Goal: Ask a question: Seek information or help from site administrators or community

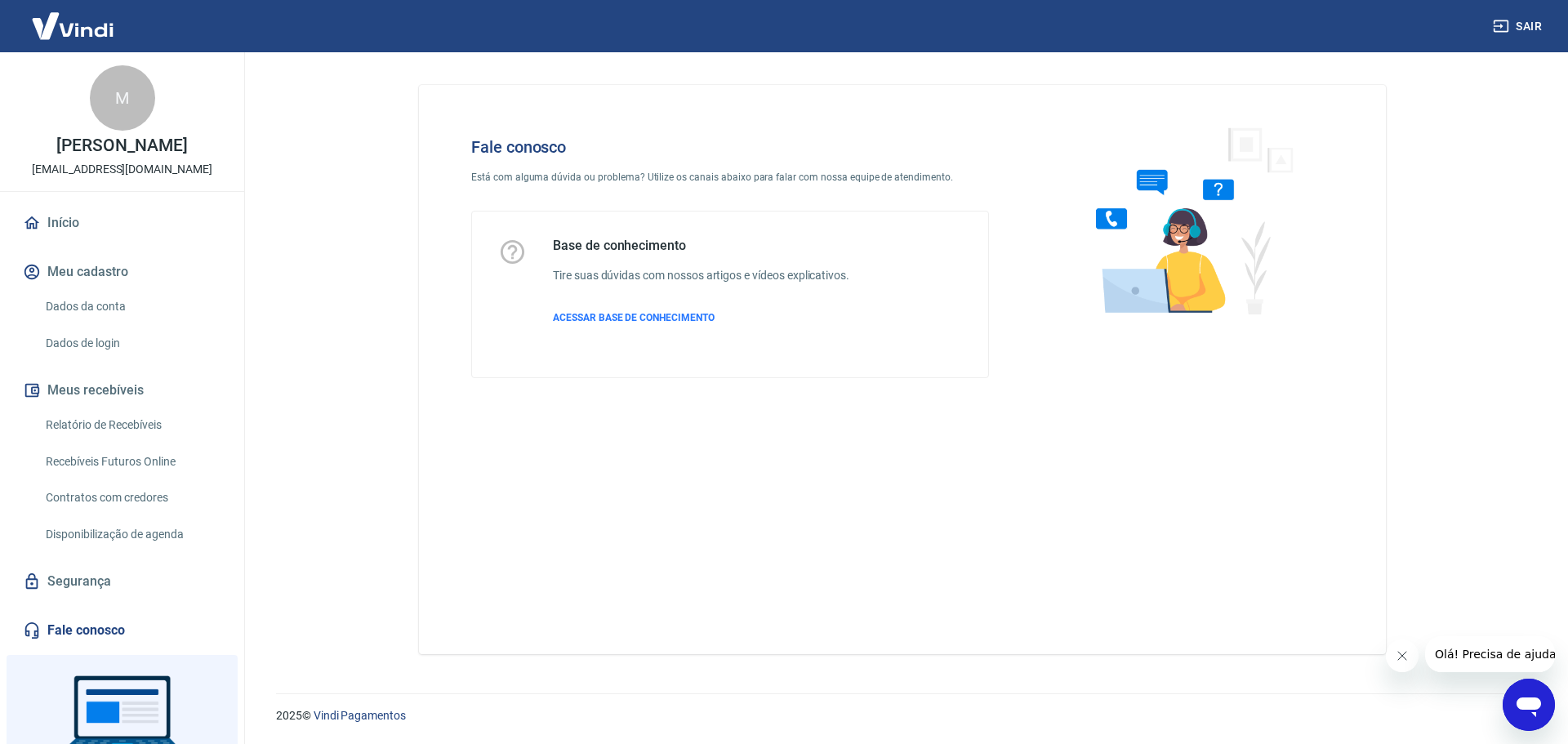
click at [1527, 708] on icon "Abrir janela de mensagens" at bounding box center [1528, 703] width 29 height 29
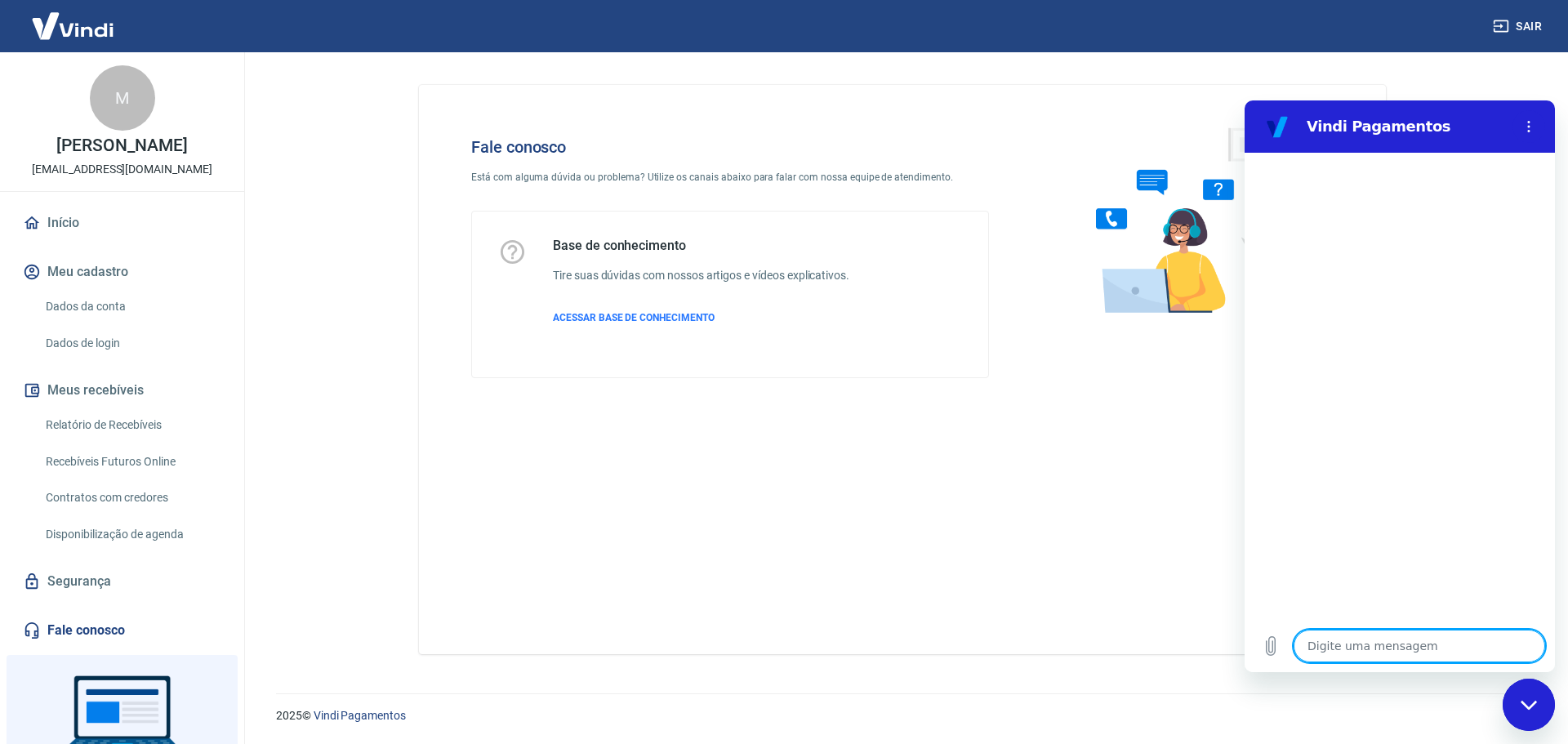
click at [1412, 647] on textarea at bounding box center [1419, 645] width 252 height 33
type textarea "P"
type textarea "x"
type textarea "Pr"
type textarea "x"
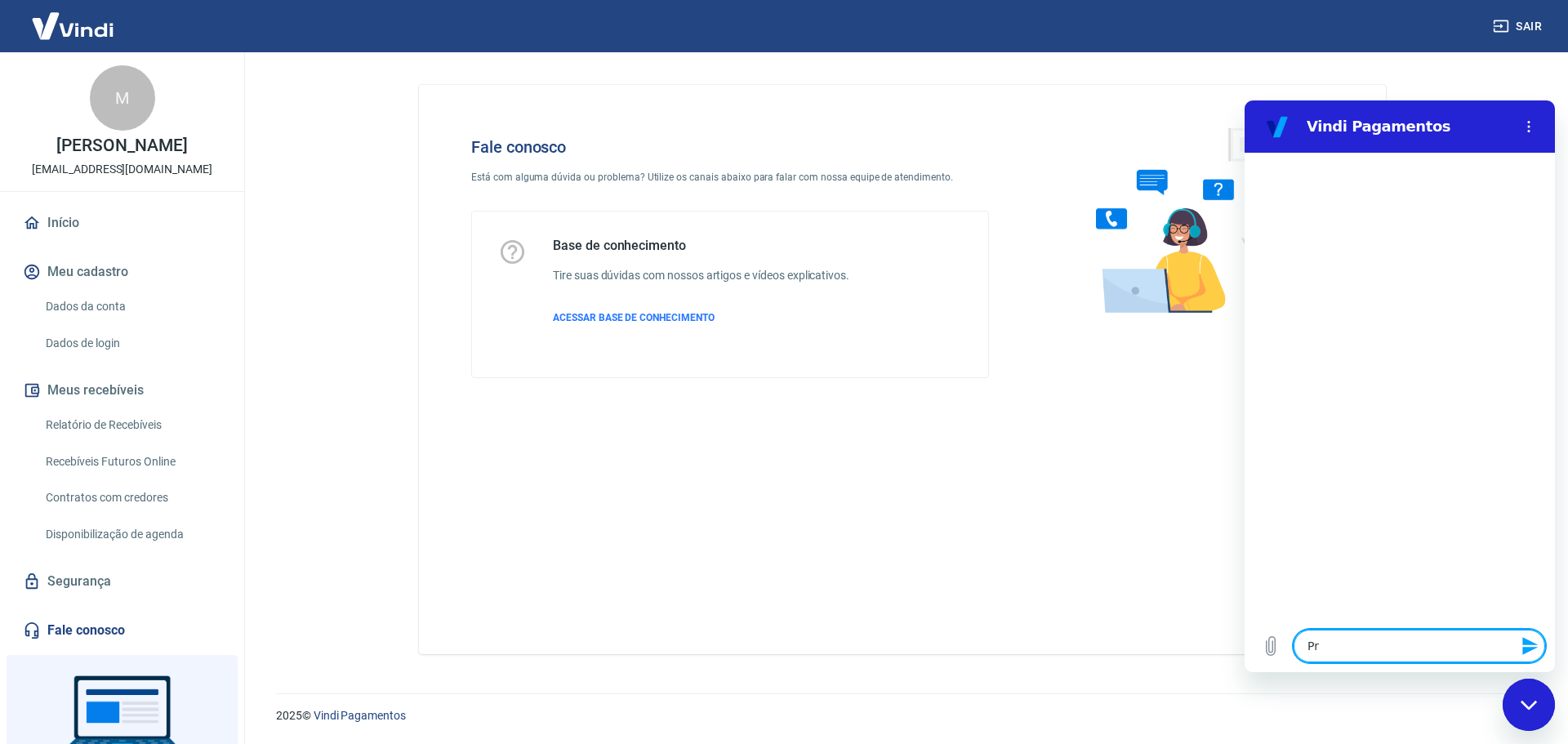
type textarea "Pre"
type textarea "x"
type textarea "Prec"
type textarea "x"
type textarea "Preci"
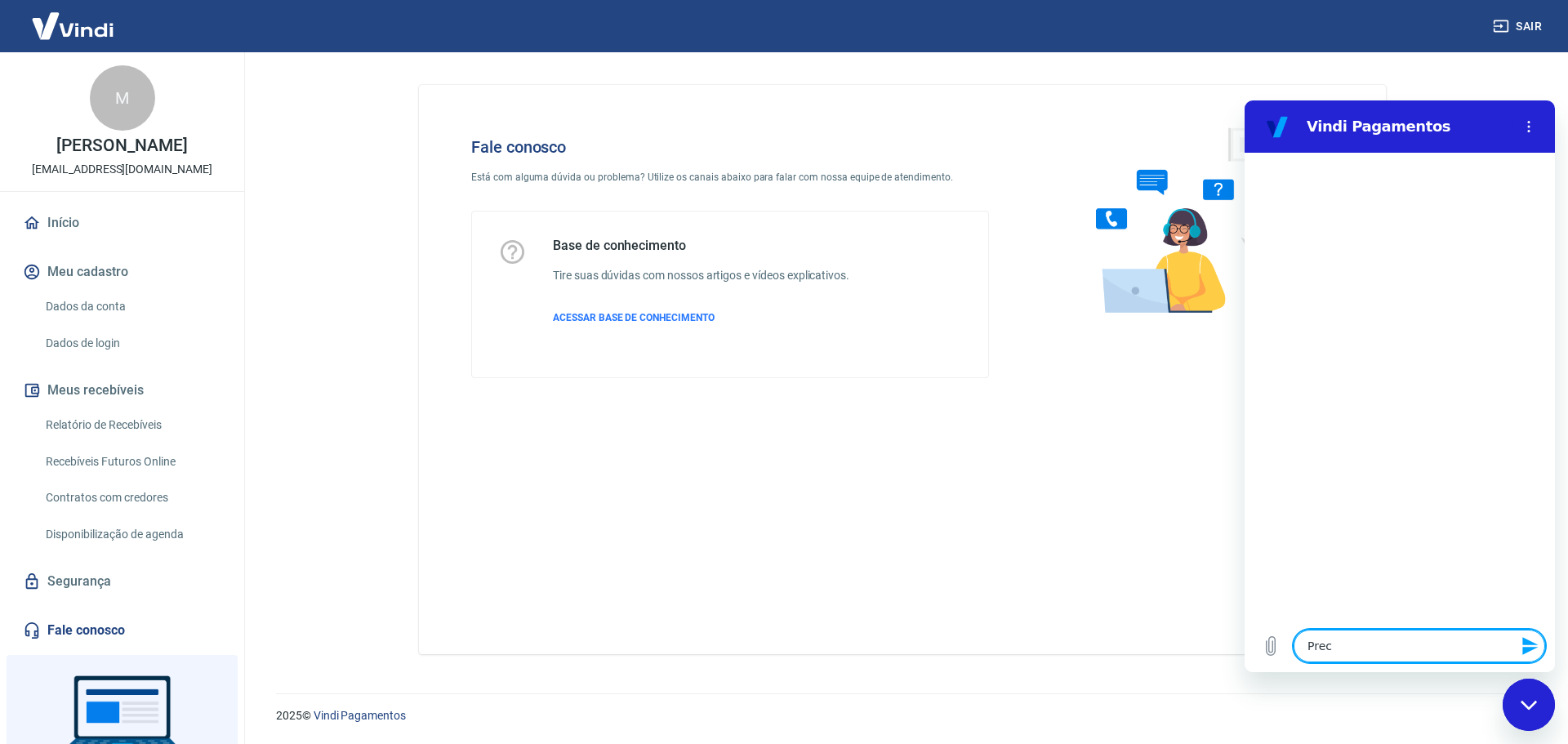
type textarea "x"
type textarea "Precis"
type textarea "x"
type textarea "Preciso"
type textarea "x"
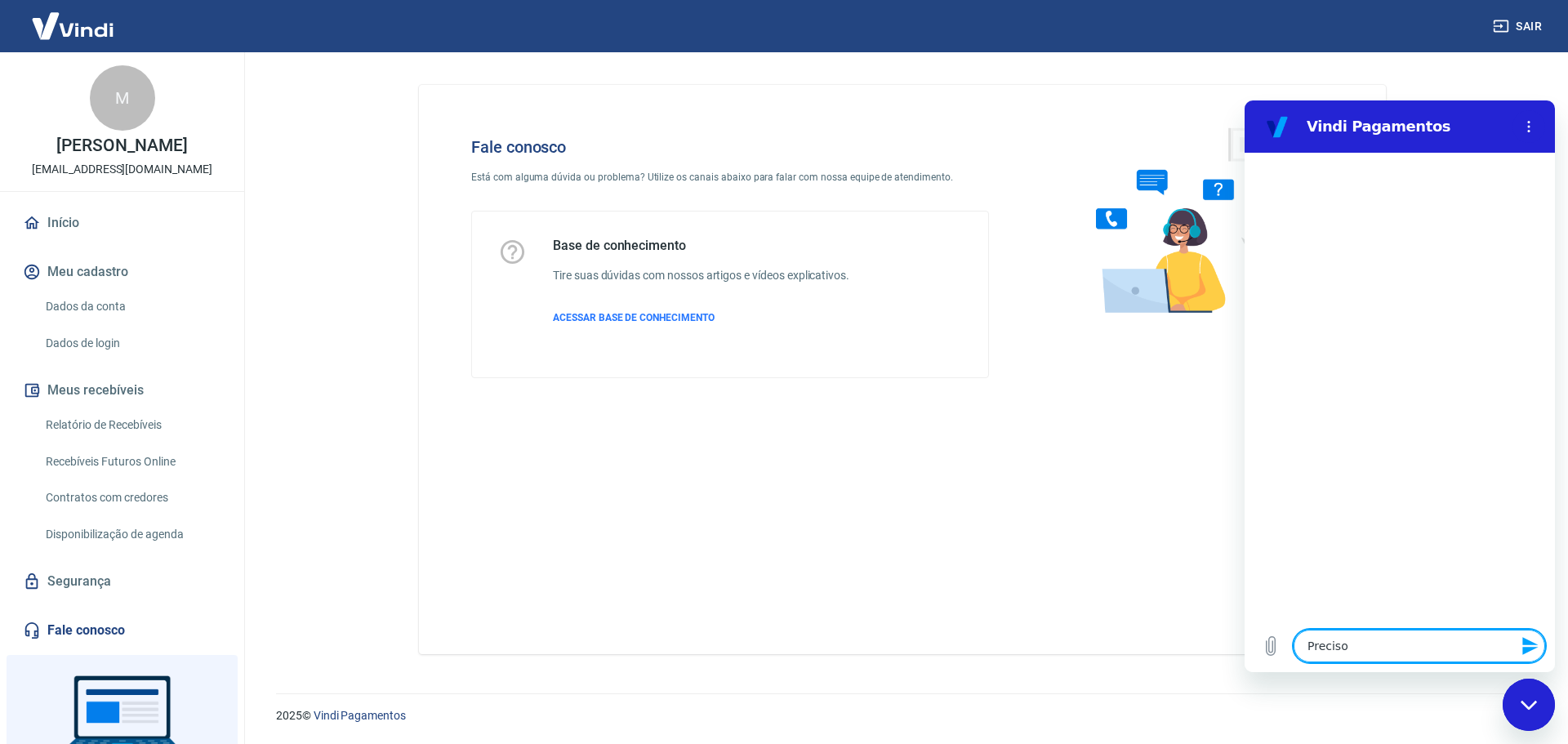
type textarea "Preciso"
type textarea "x"
type textarea "Preciso d"
type textarea "x"
type textarea "Preciso de"
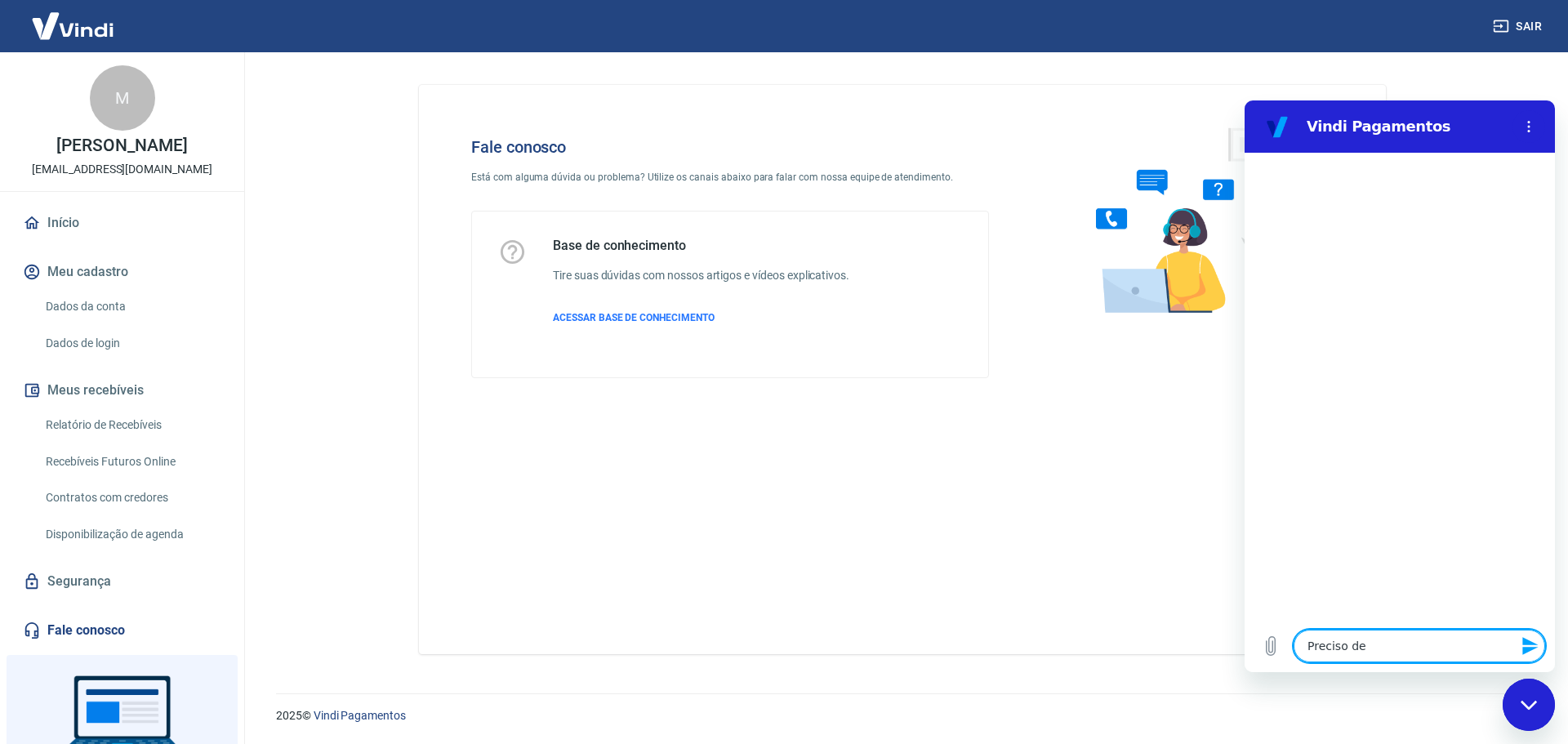
type textarea "x"
type textarea "Preciso de"
type textarea "x"
type textarea "Preciso de u"
type textarea "x"
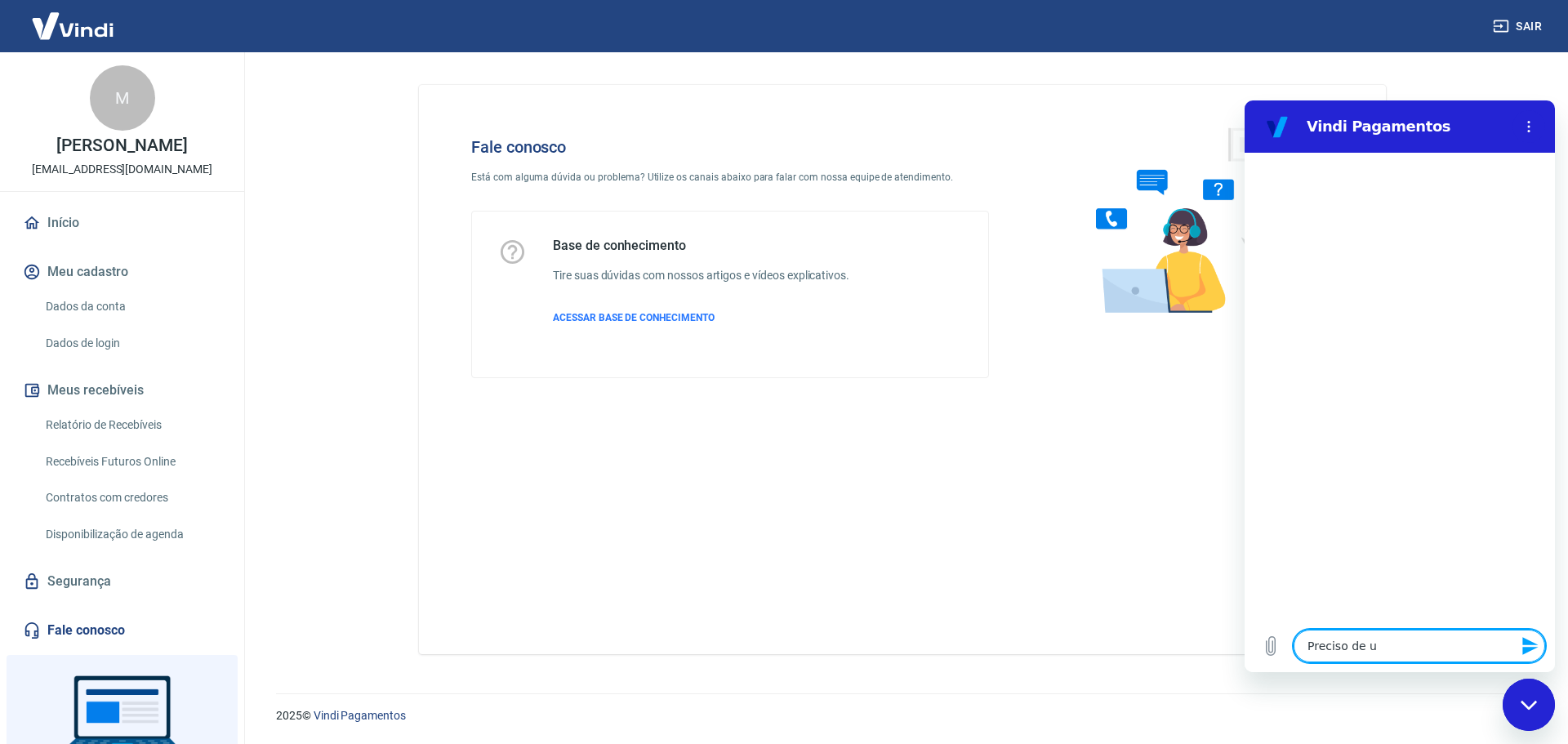
type textarea "Preciso de um"
type textarea "x"
type textarea "Preciso de uma"
type textarea "x"
type textarea "Preciso de uma"
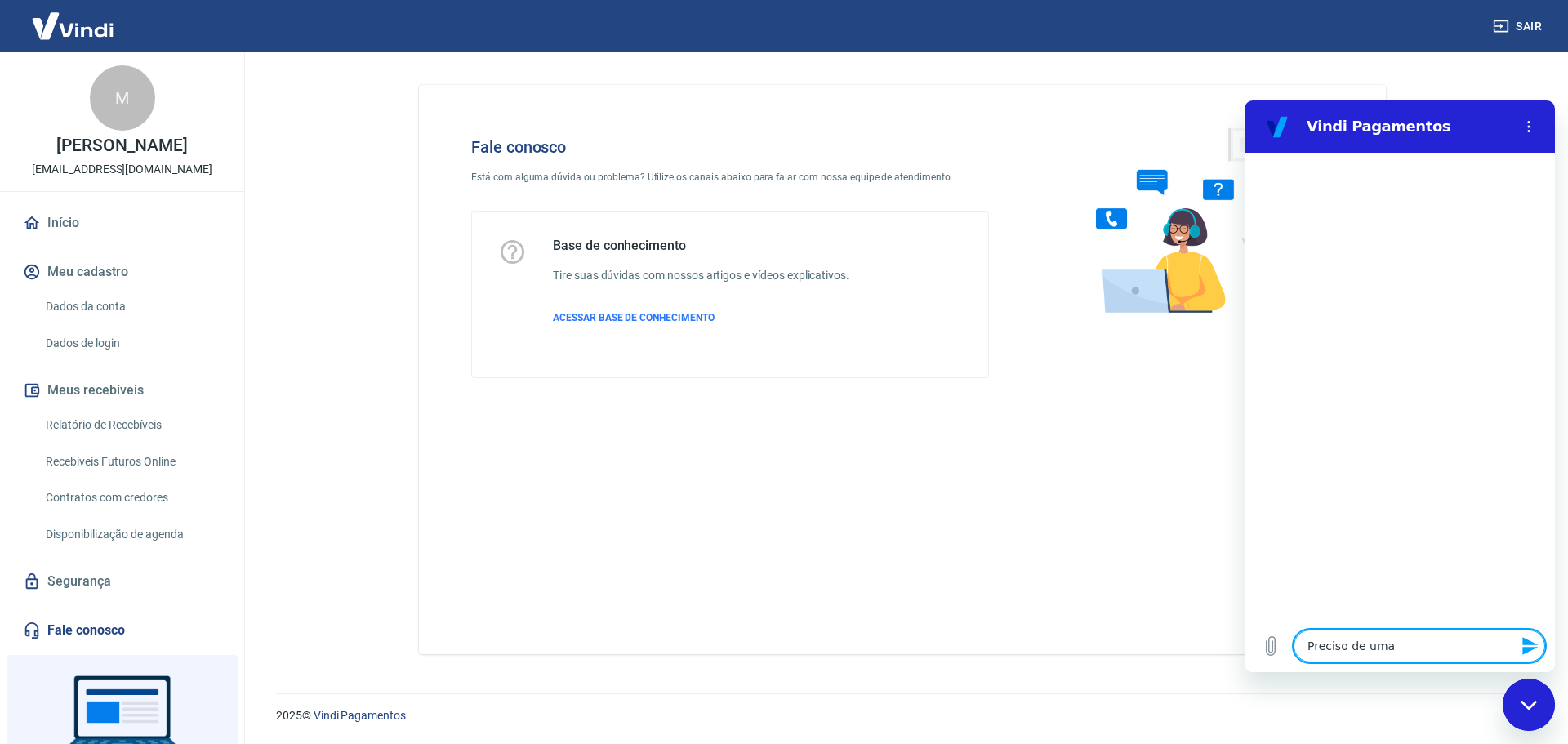
type textarea "x"
type textarea "Preciso de uma a"
type textarea "x"
type textarea "Preciso de uma aj"
type textarea "x"
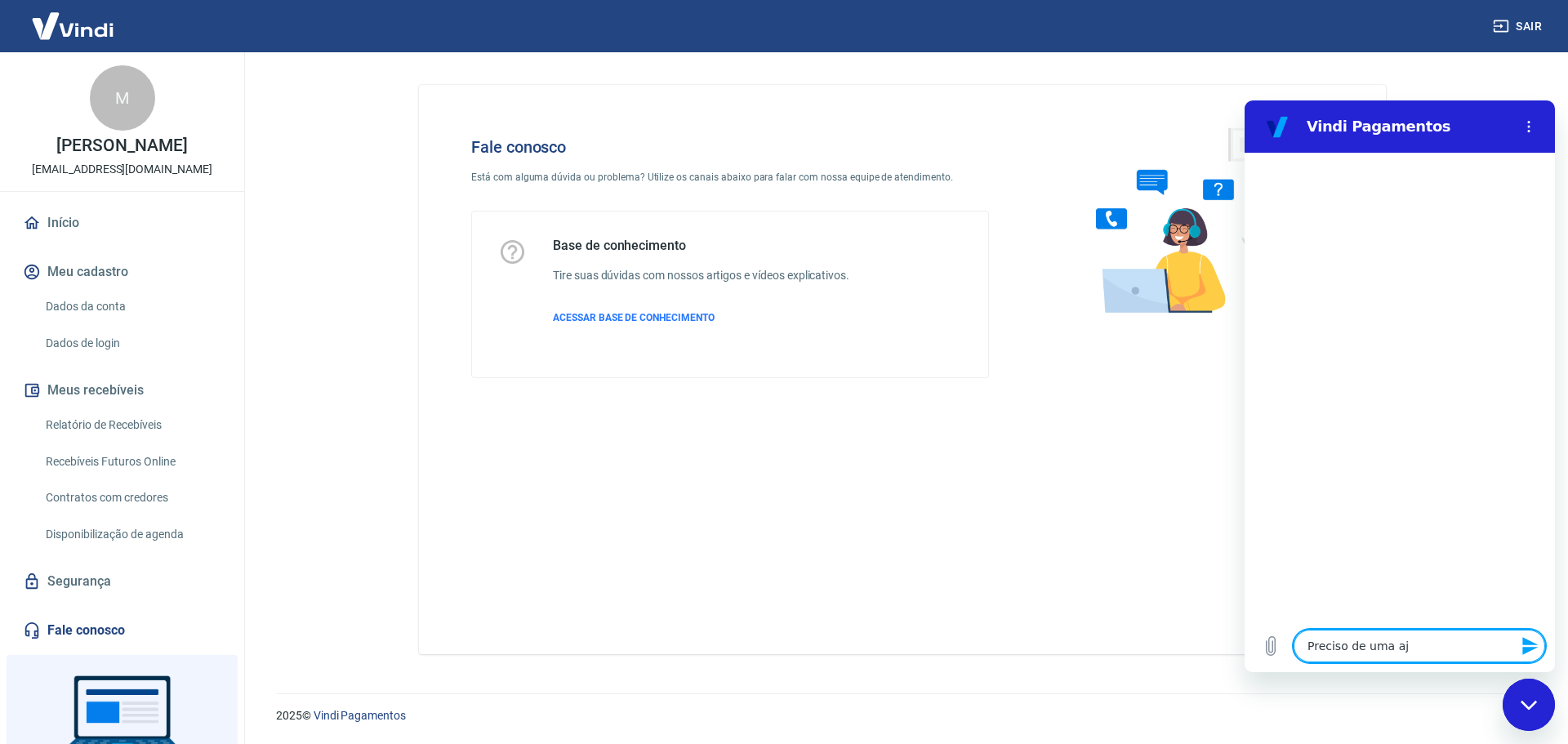
type textarea "Preciso de uma aju"
type textarea "x"
type textarea "Preciso de uma ajud"
type textarea "x"
type textarea "Preciso de uma ajuda"
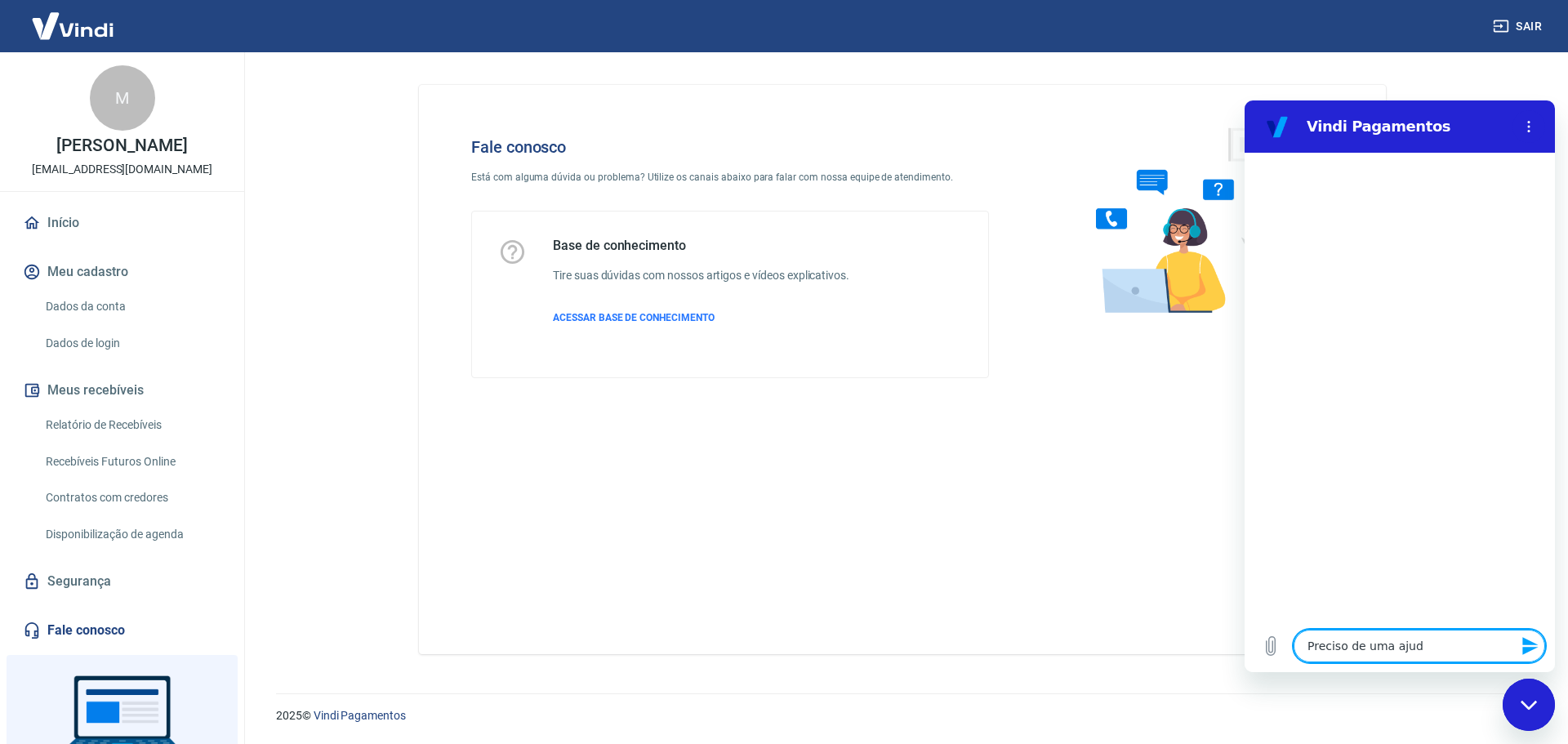
type textarea "x"
type textarea "Preciso de uma ajuda"
type textarea "x"
type textarea "Preciso de uma ajuda c"
type textarea "x"
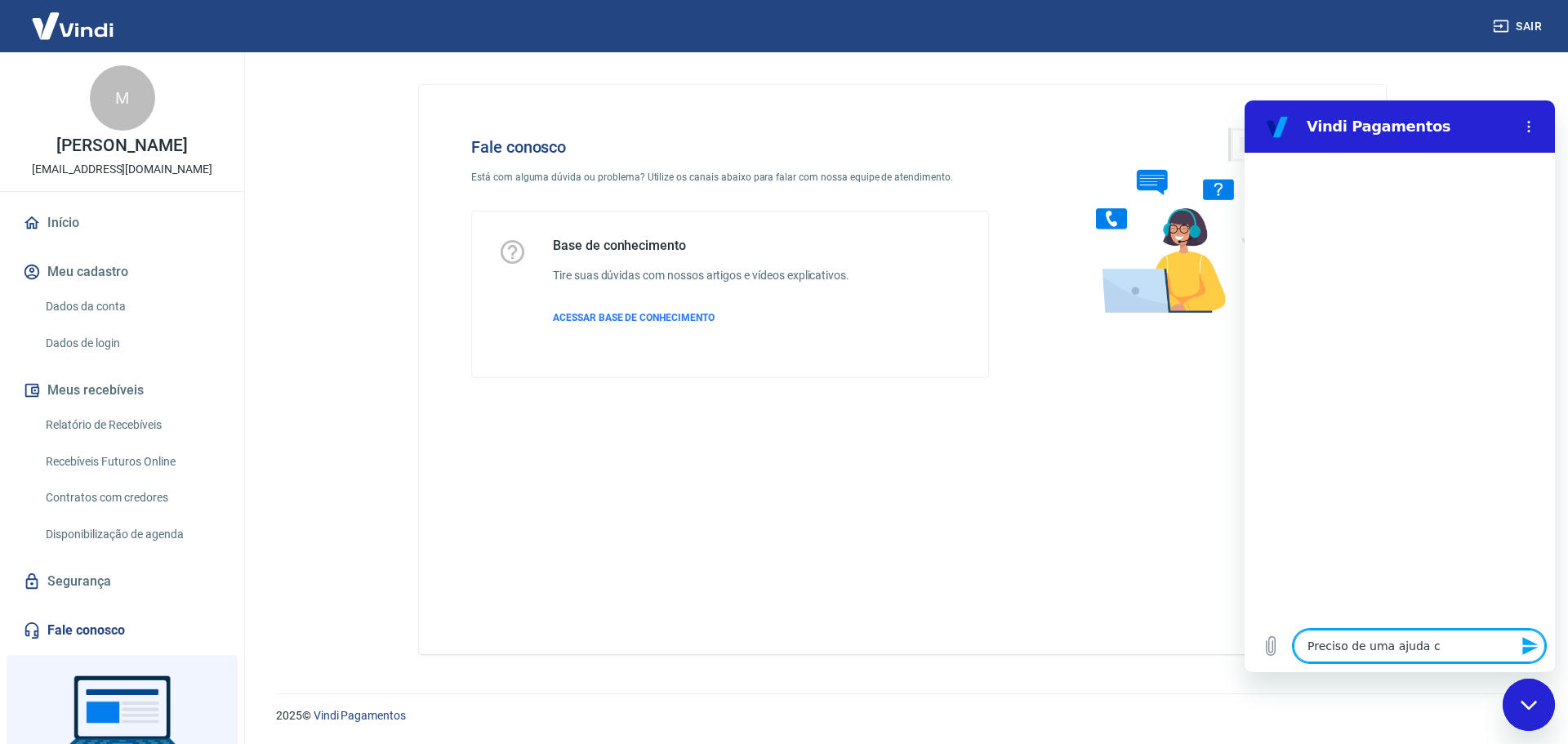
type textarea "Preciso de uma ajuda co"
type textarea "x"
type textarea "Preciso de uma ajuda com"
type textarea "x"
type textarea "Preciso de uma ajuda com"
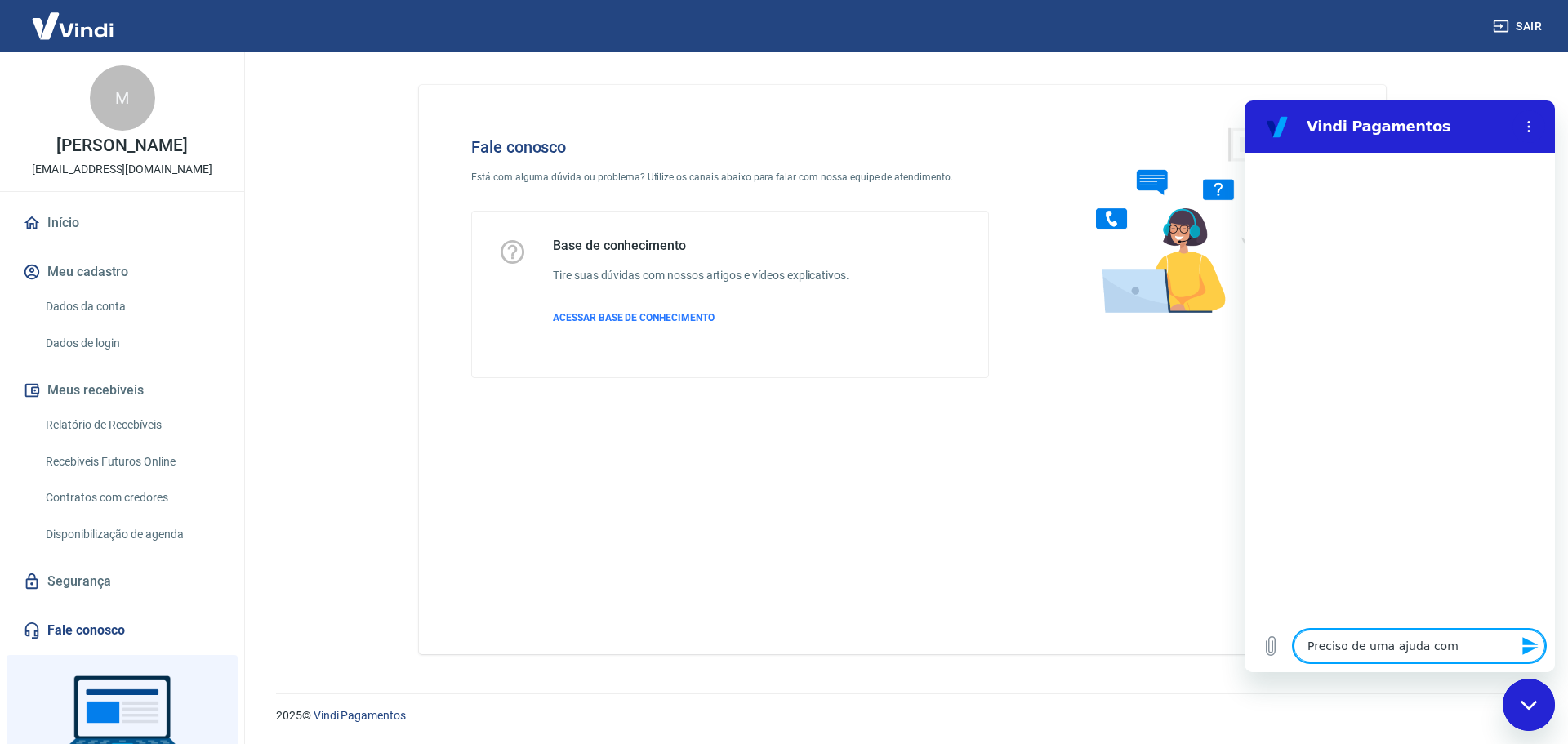
type textarea "x"
type textarea "Preciso de uma ajuda com o"
type textarea "x"
type textarea "Preciso de uma ajuda com o"
type textarea "x"
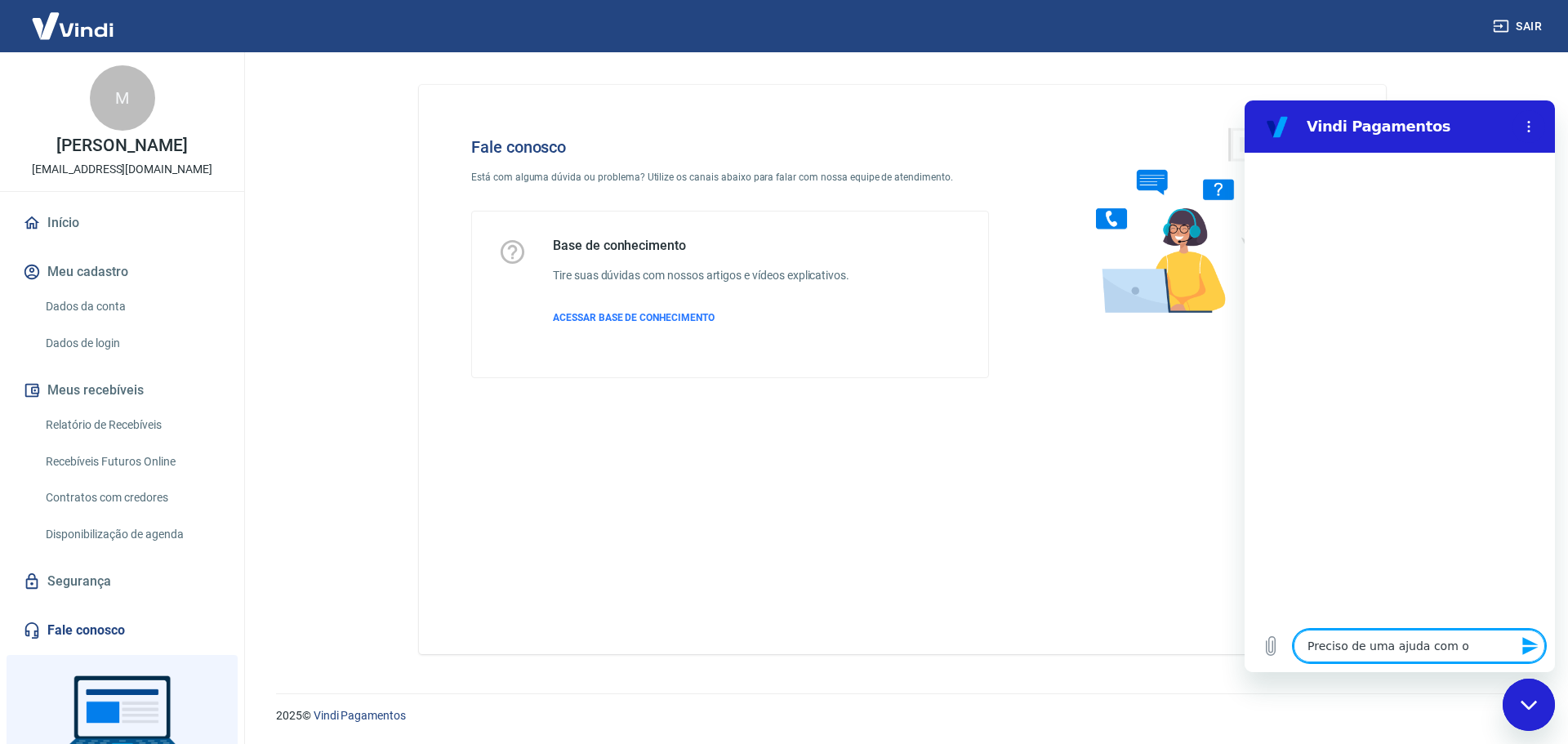
type textarea "Preciso de uma ajuda com o e"
type textarea "x"
type textarea "Preciso de uma ajuda com o es"
type textarea "x"
type textarea "Preciso de uma ajuda com o est"
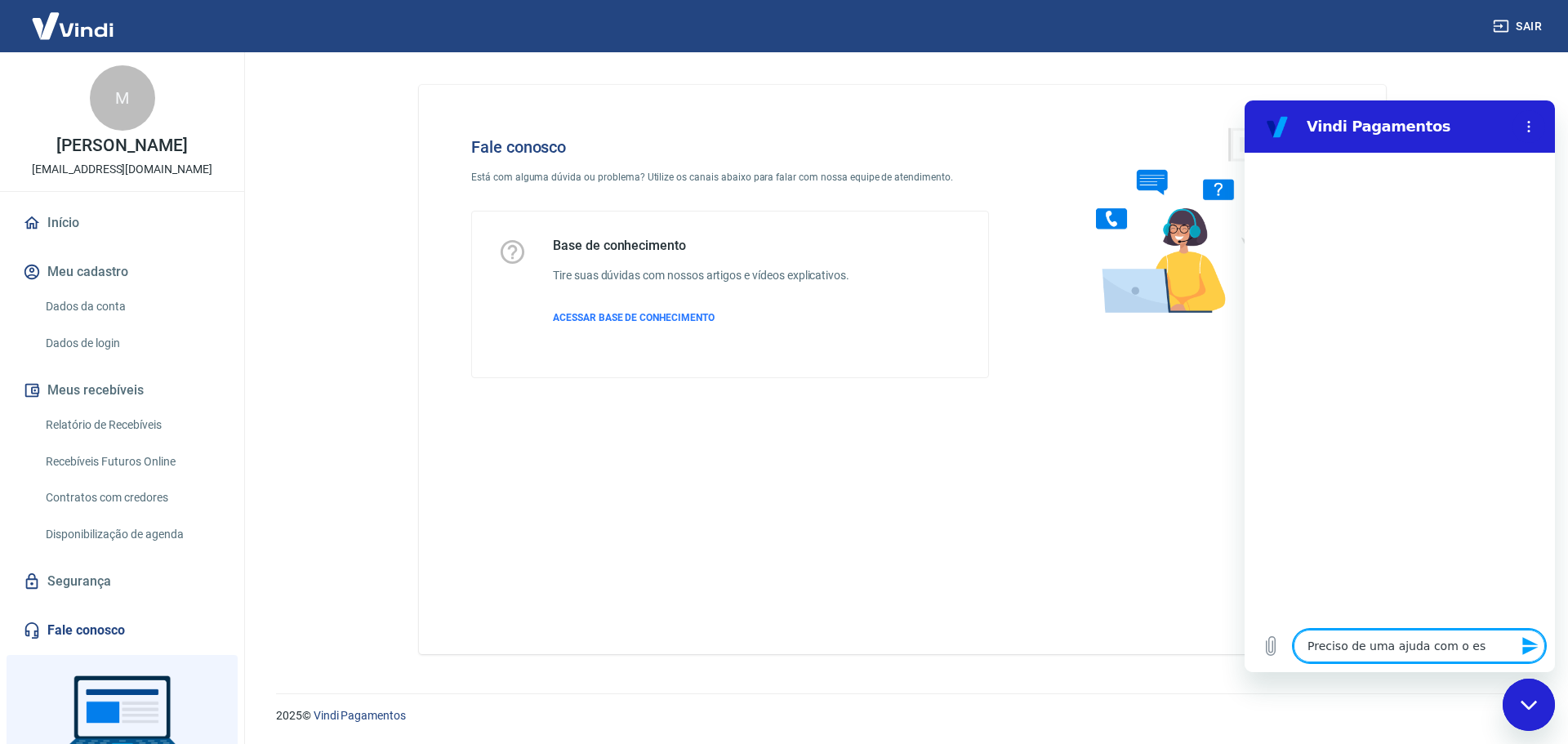
type textarea "x"
type textarea "Preciso de uma ajuda com o esto"
type textarea "x"
type textarea "Preciso de uma ajuda com o estor"
type textarea "x"
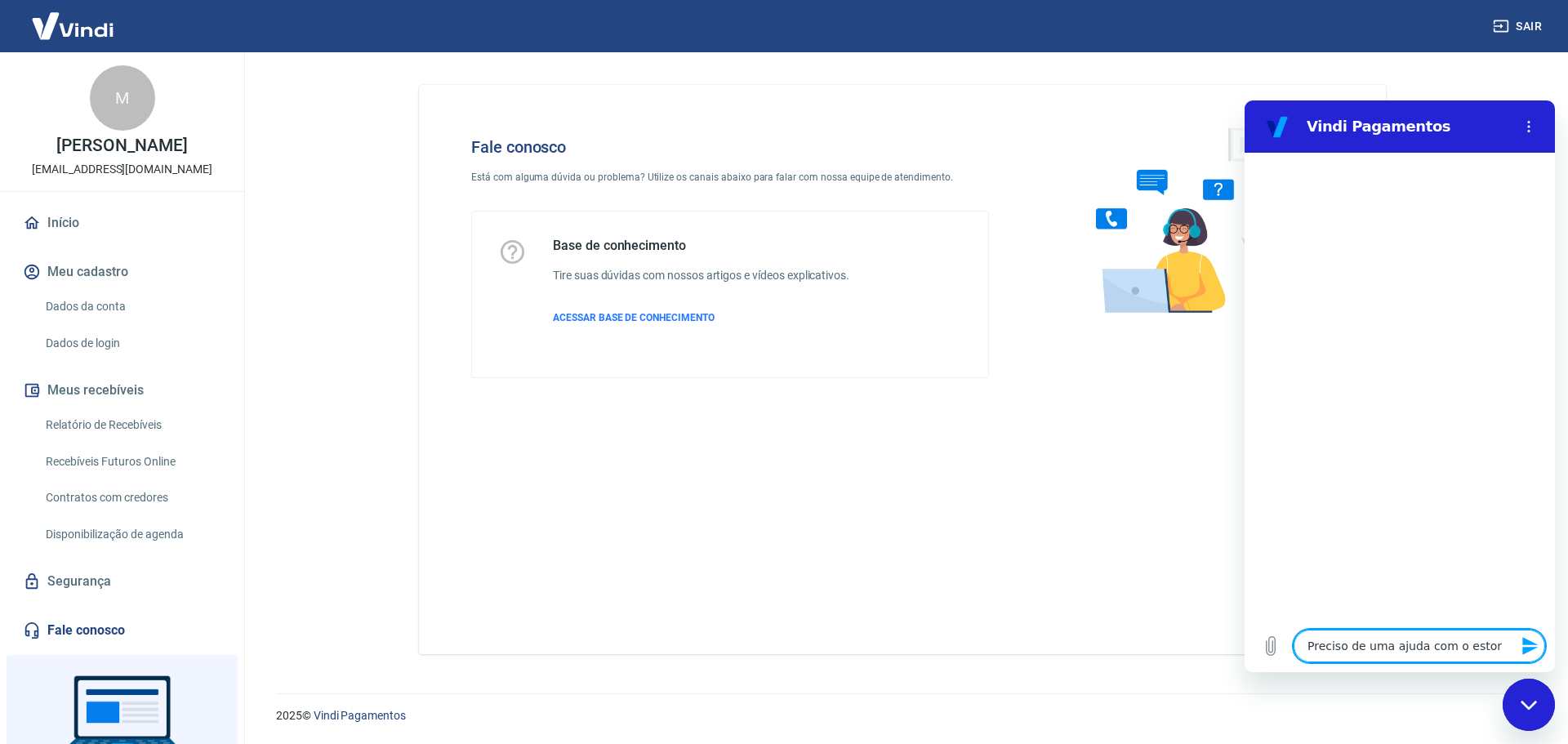
type textarea "Preciso de uma ajuda com o estorn"
type textarea "x"
type textarea "Preciso de uma ajuda com o estorno"
type textarea "x"
type textarea "Preciso de uma ajuda com o estorno"
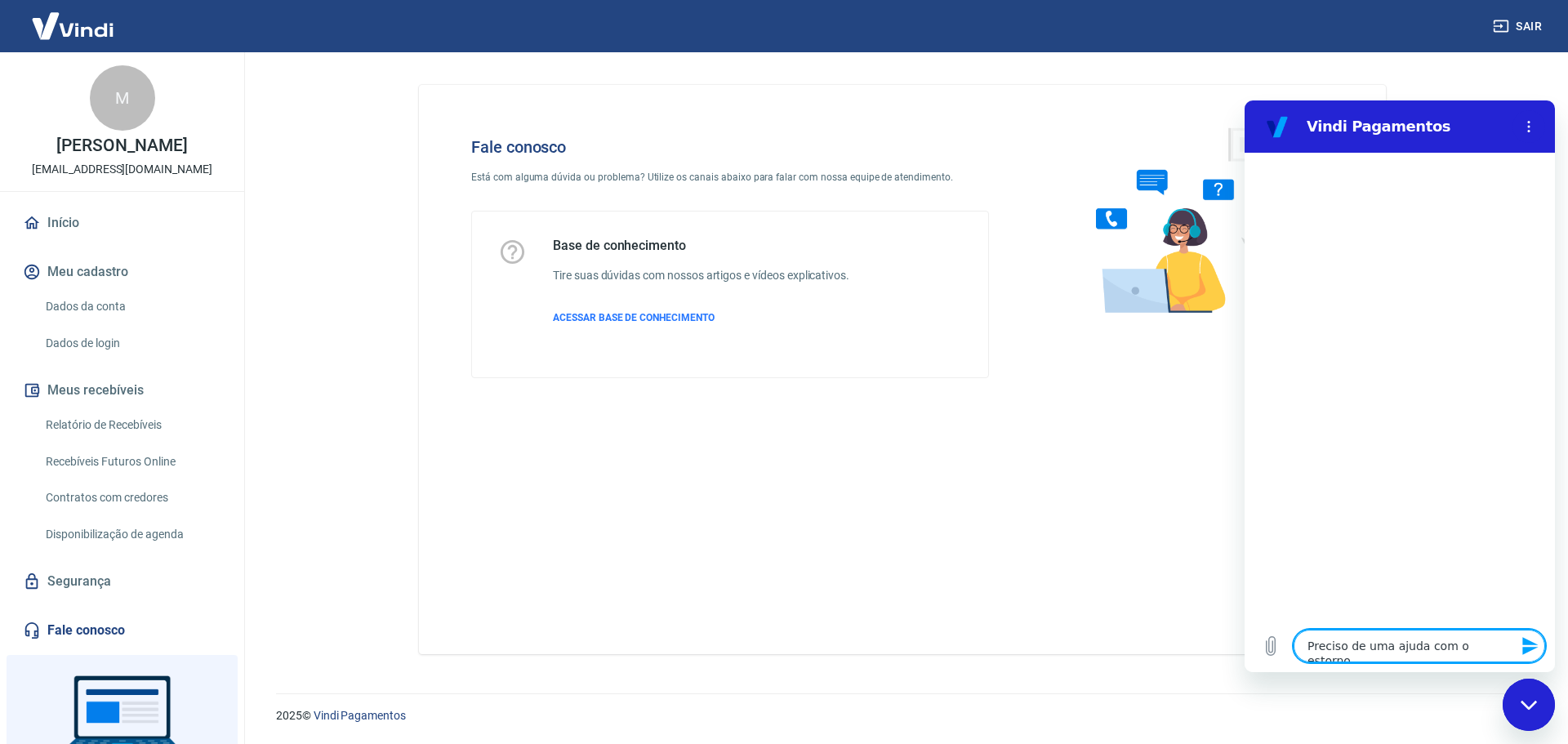
type textarea "x"
type textarea "Preciso de uma ajuda com o estorno d"
type textarea "x"
type textarea "Preciso de uma ajuda com o estorno do"
type textarea "x"
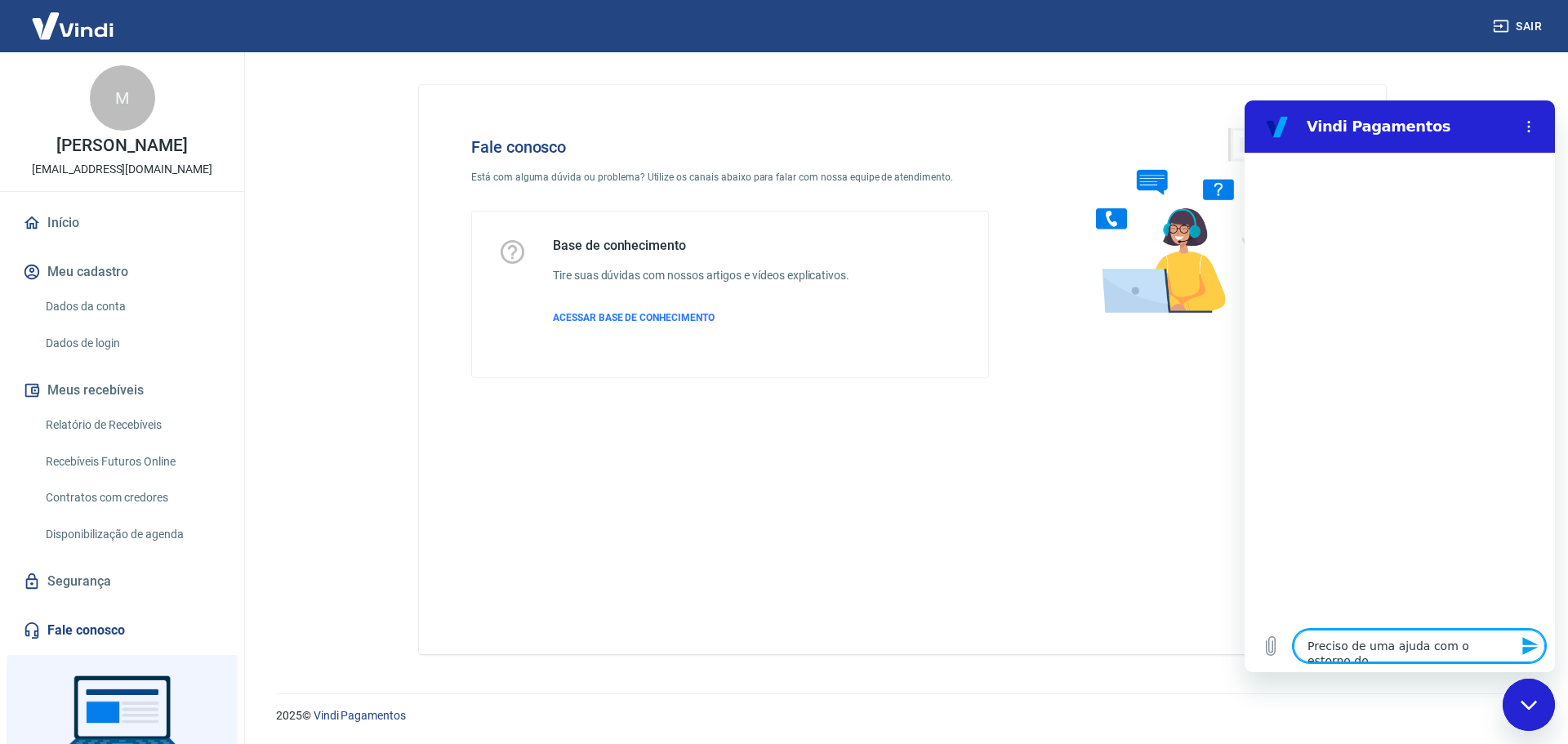
type textarea "Preciso de uma ajuda com o estorno do"
type textarea "x"
type textarea "Preciso de uma ajuda com o estorno do m"
type textarea "x"
type textarea "Preciso de uma ajuda com o estorno do me"
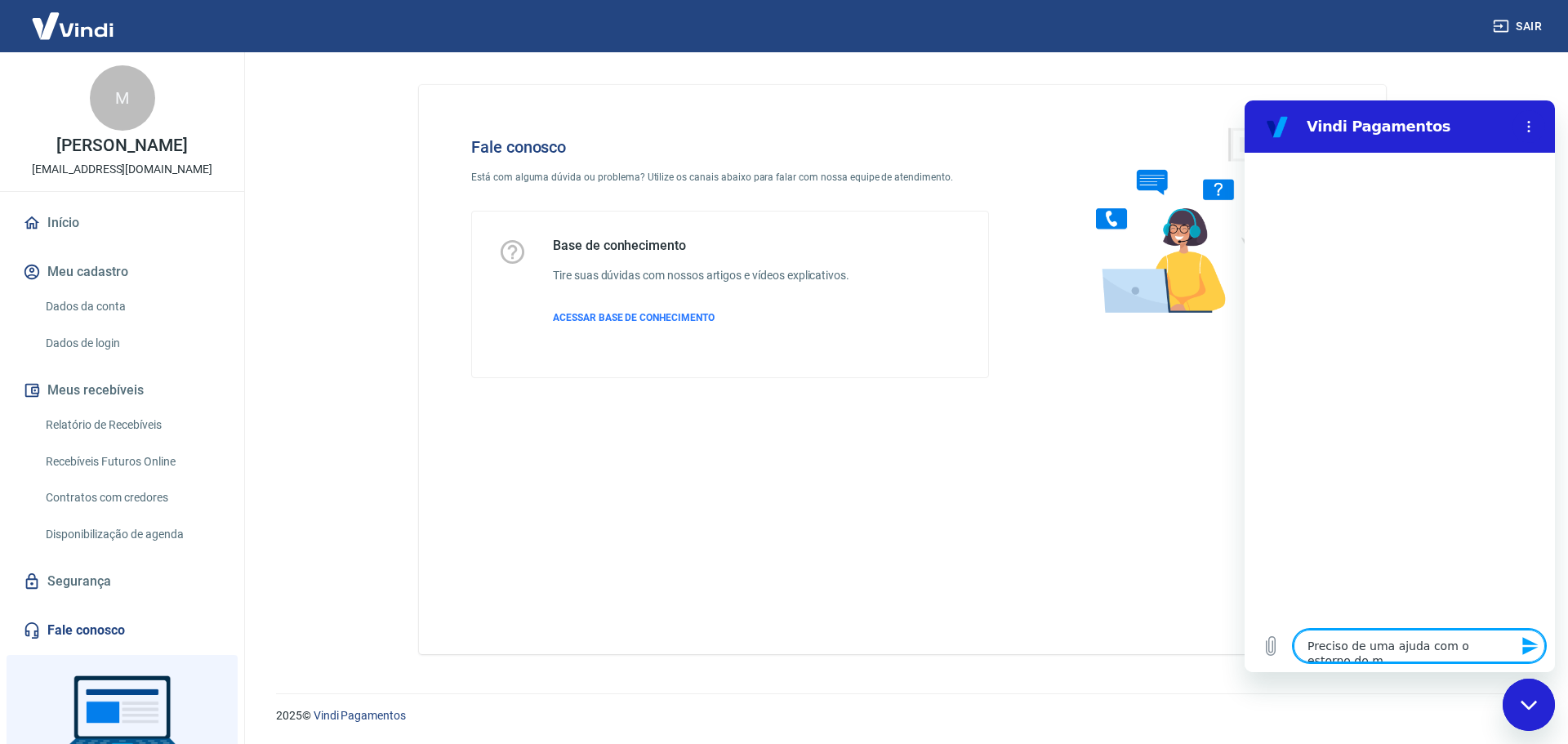
type textarea "x"
type textarea "Preciso de uma ajuda com o estorno do meu"
type textarea "x"
type textarea "Preciso de uma ajuda com o estorno do meu"
type textarea "x"
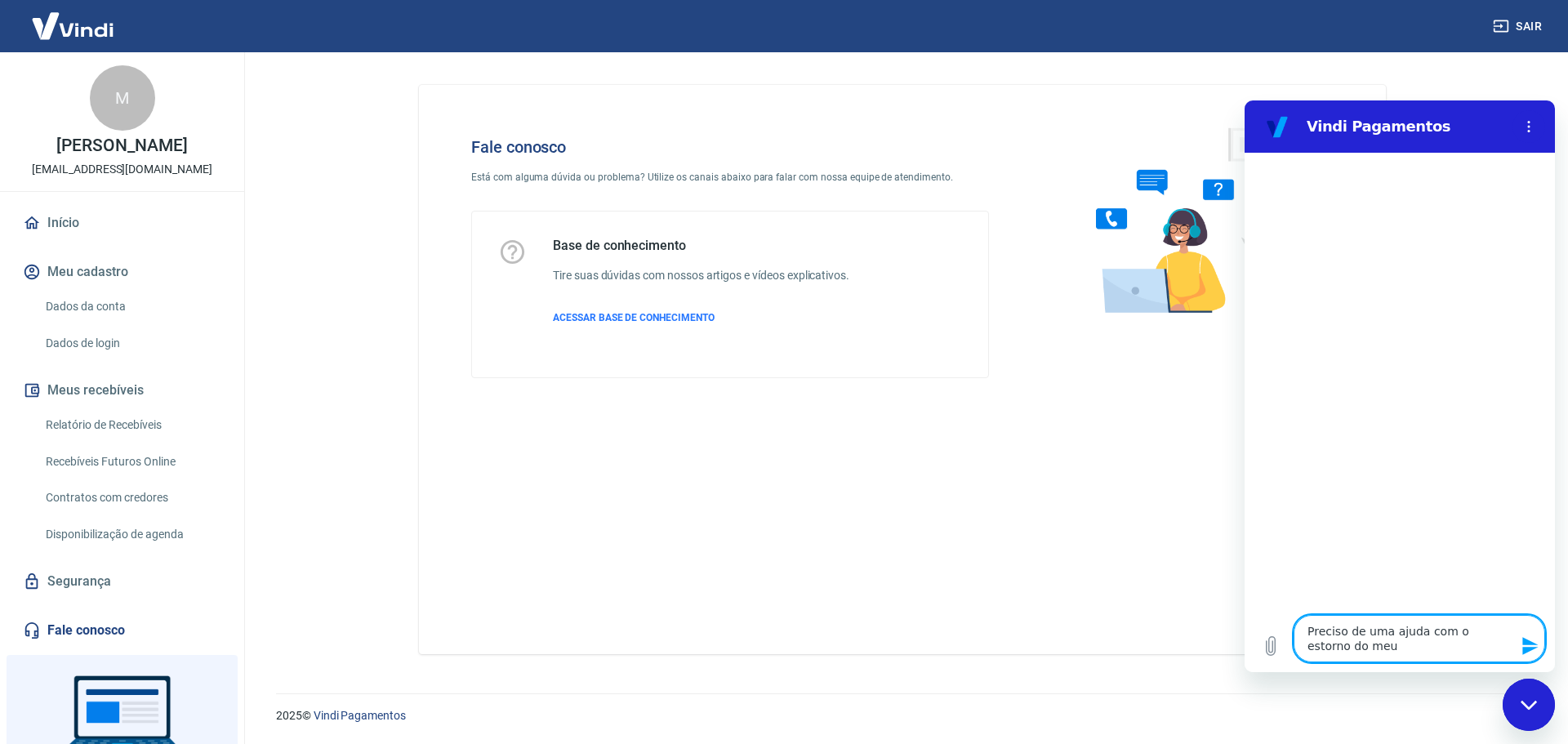
type textarea "Preciso de uma ajuda com o estorno do meu c"
type textarea "x"
type textarea "Preciso de uma ajuda com o estorno do meu cl"
type textarea "x"
type textarea "Preciso de uma ajuda com o estorno do meu cli"
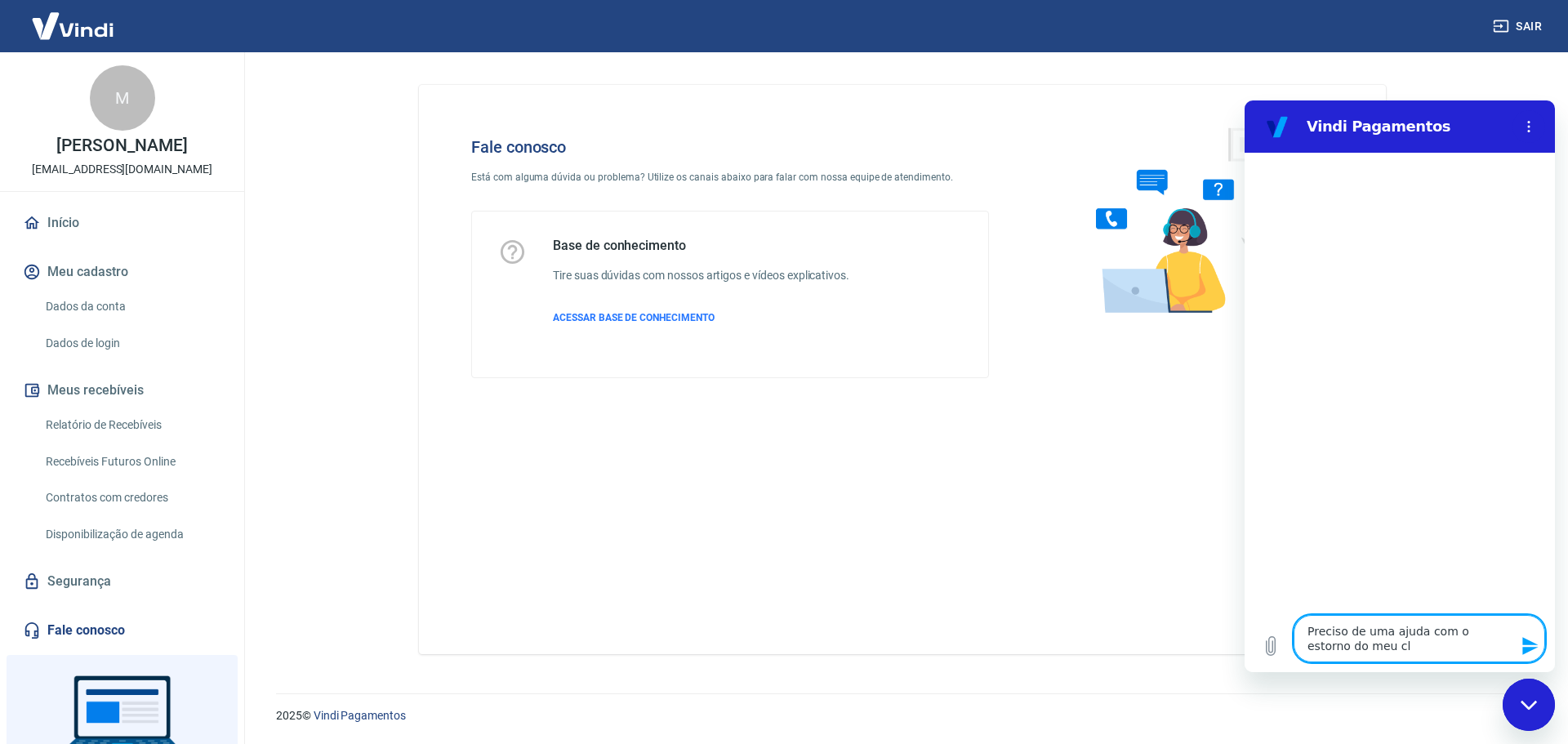
type textarea "x"
type textarea "Preciso de uma ajuda com o estorno do meu clie"
type textarea "x"
type textarea "Preciso de uma ajuda com o estorno do meu clien"
type textarea "x"
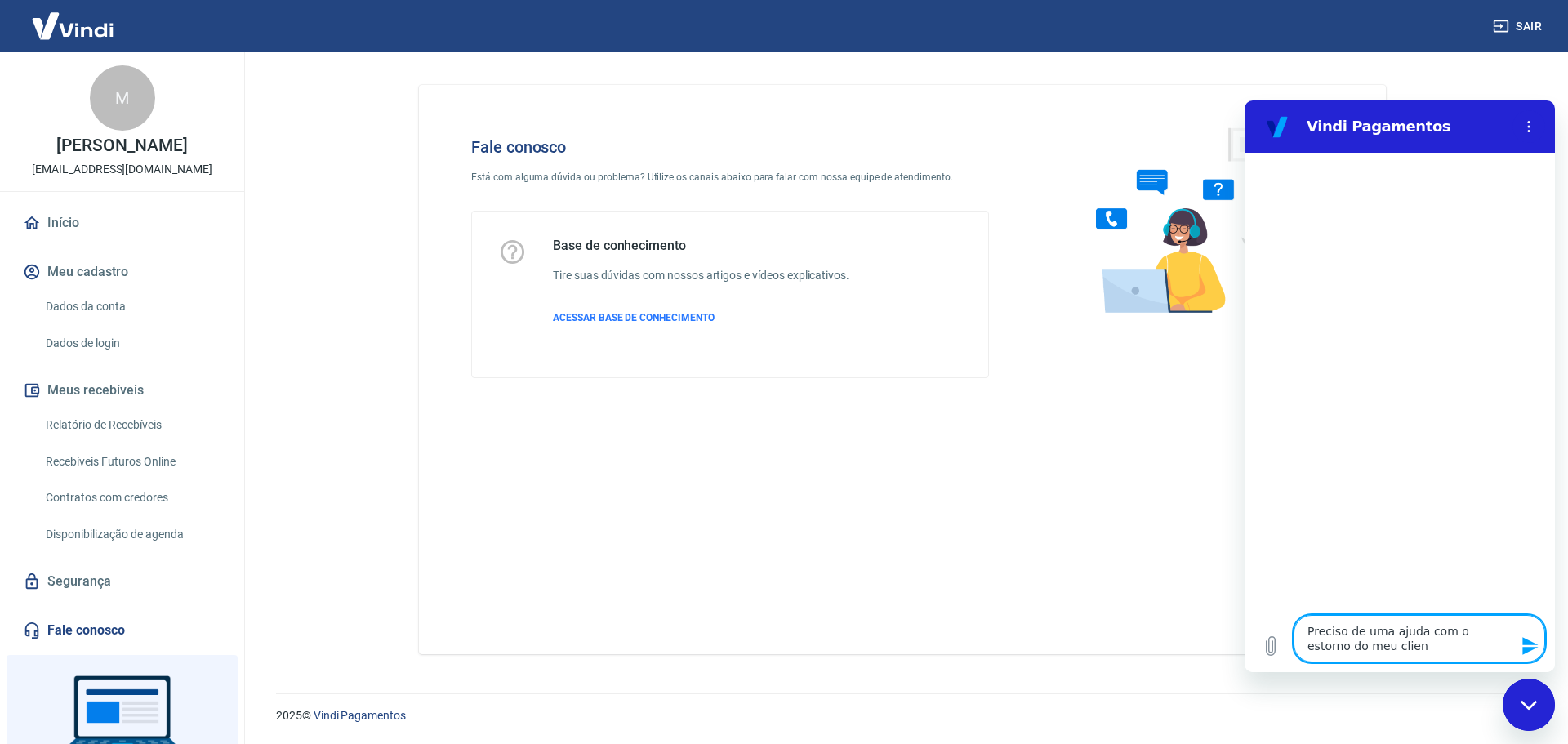
type textarea "Preciso de uma ajuda com o estorno do meu client"
type textarea "x"
type textarea "Preciso de uma ajuda com o estorno do meu cliente"
type textarea "x"
type textarea "Preciso de uma ajuda com o estorno do meu cliente"
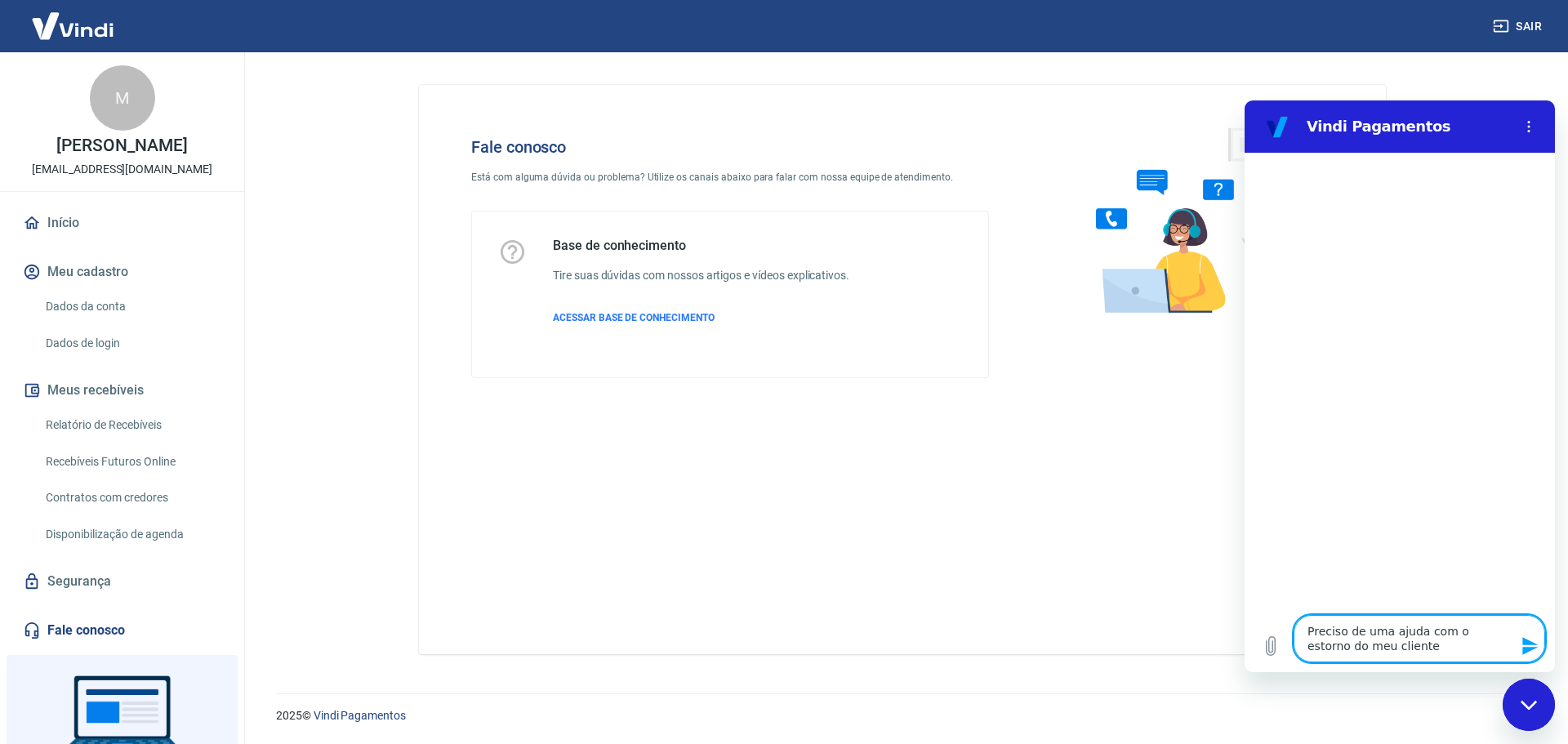
type textarea "x"
type textarea "Preciso de uma ajuda com o estorno do meu cliente"
type textarea "x"
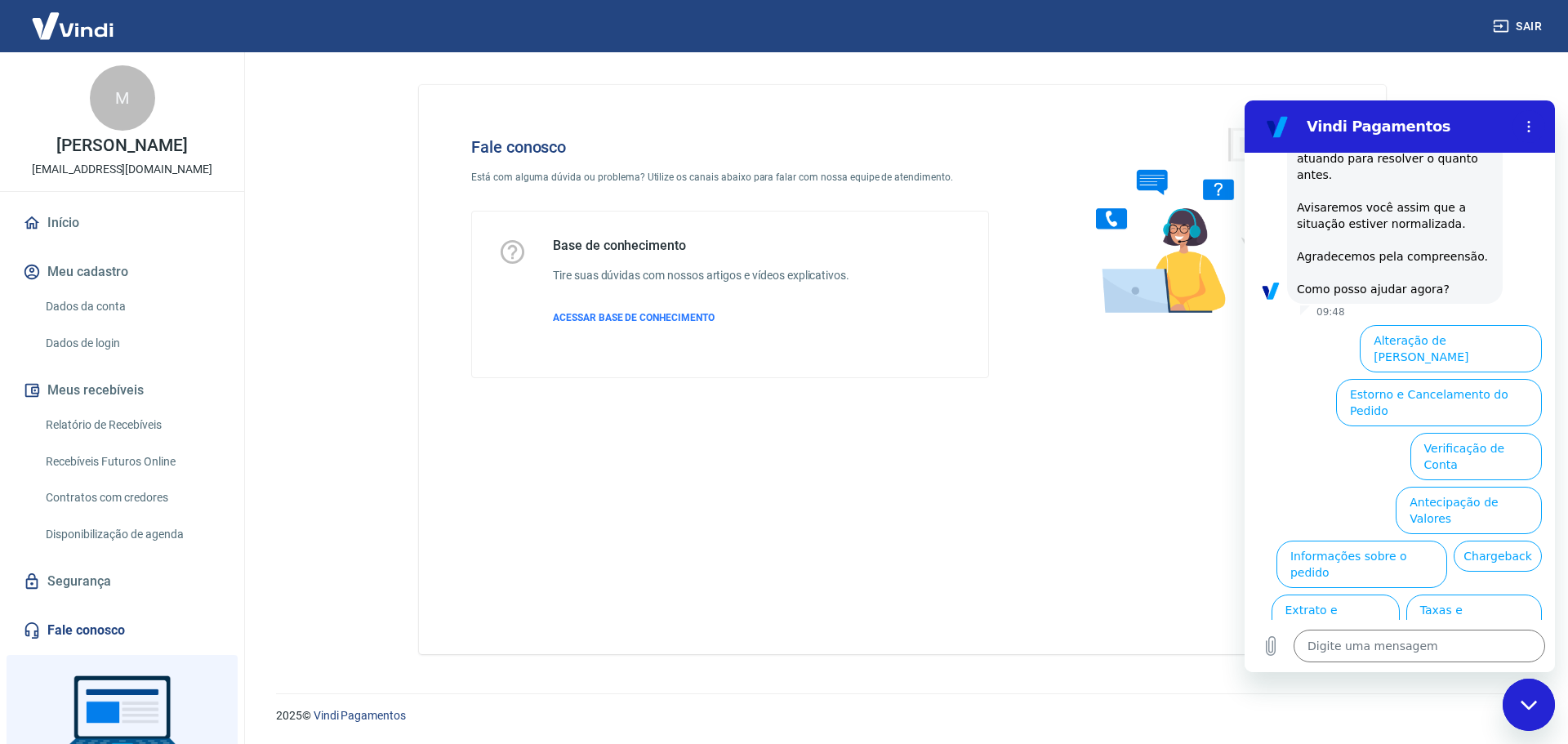
scroll to position [234, 0]
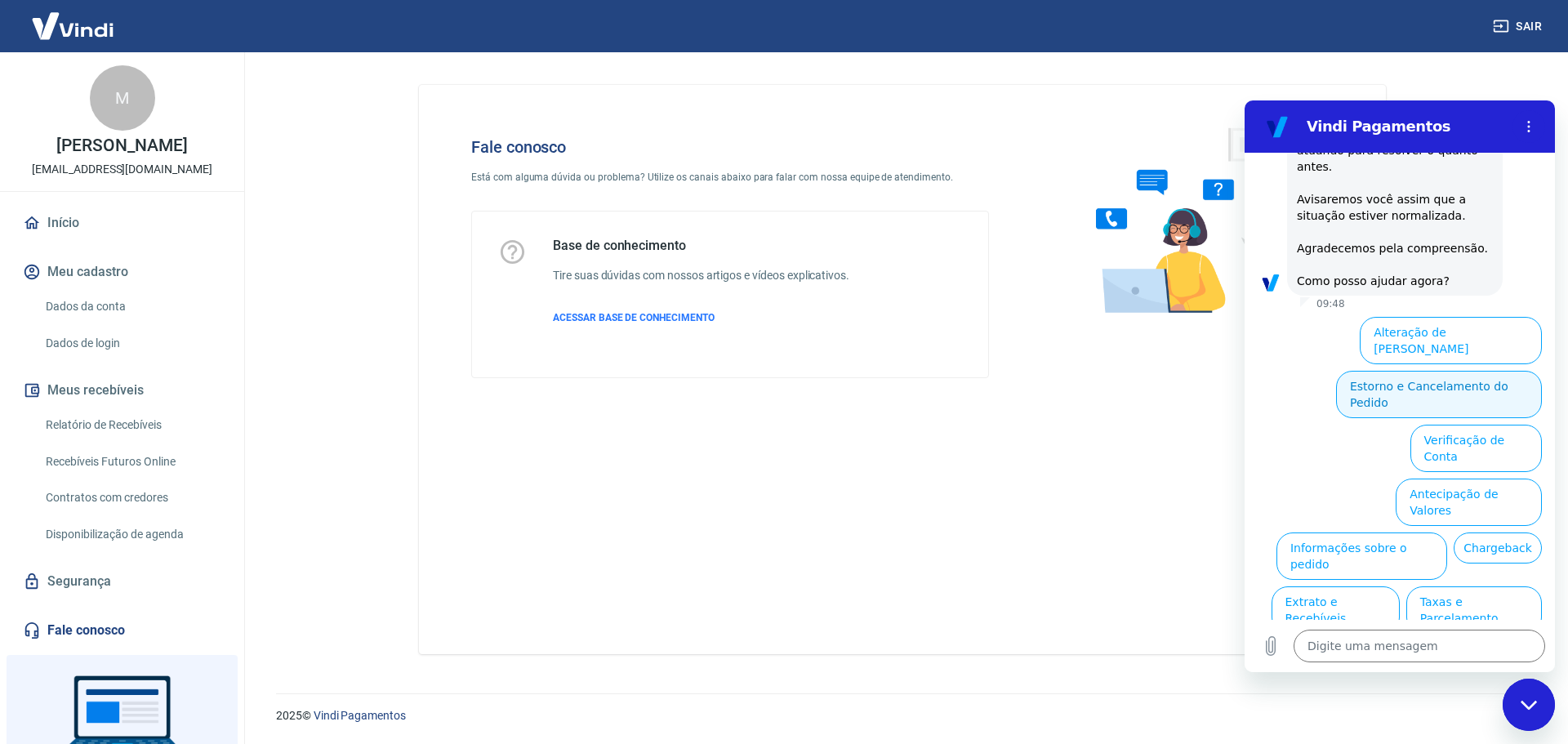
click at [1374, 371] on button "Estorno e Cancelamento do Pedido" at bounding box center [1439, 394] width 206 height 47
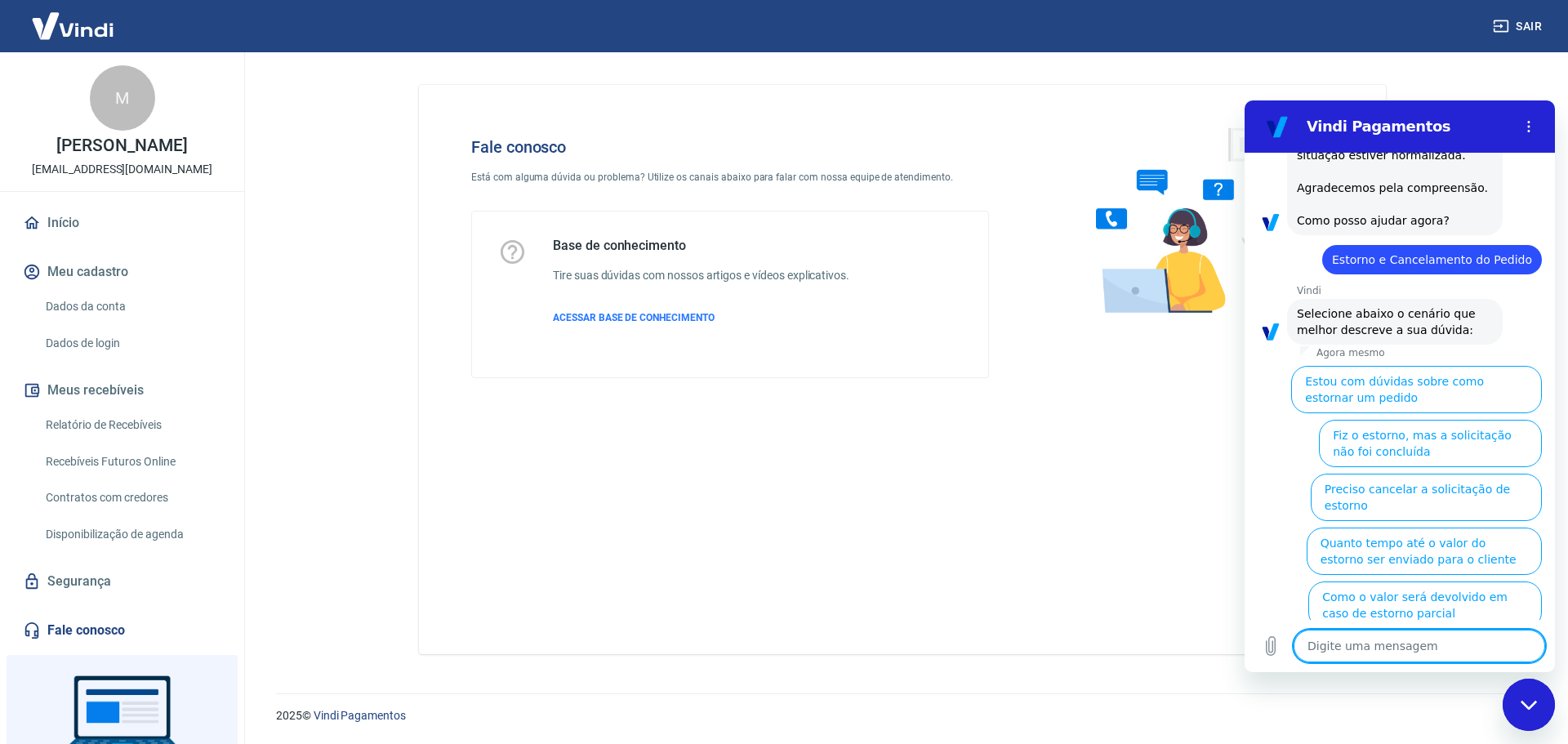
scroll to position [296, 0]
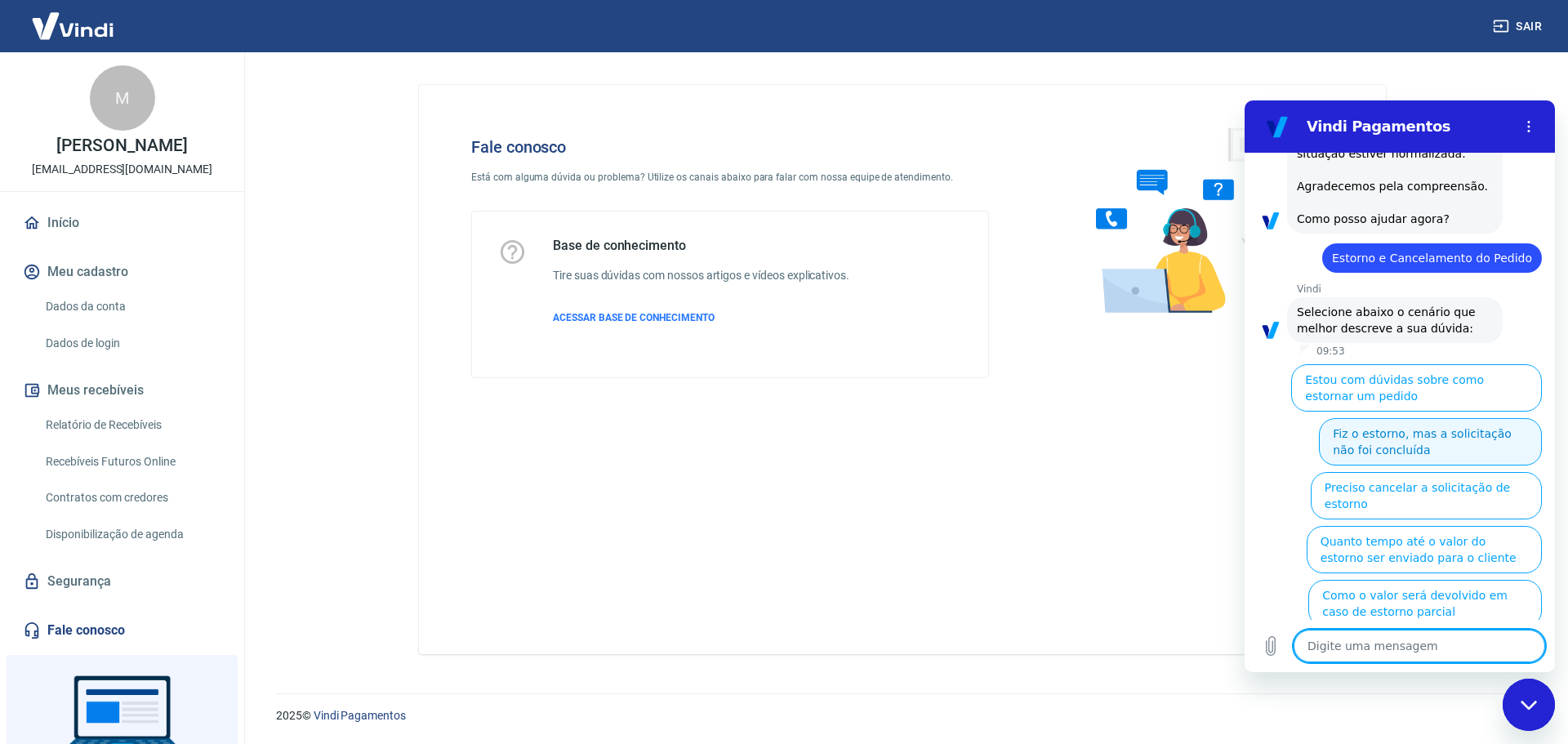
type textarea "x"
click at [1382, 644] on textarea at bounding box center [1419, 645] width 252 height 33
type textarea "Q"
type textarea "x"
type textarea "Qu"
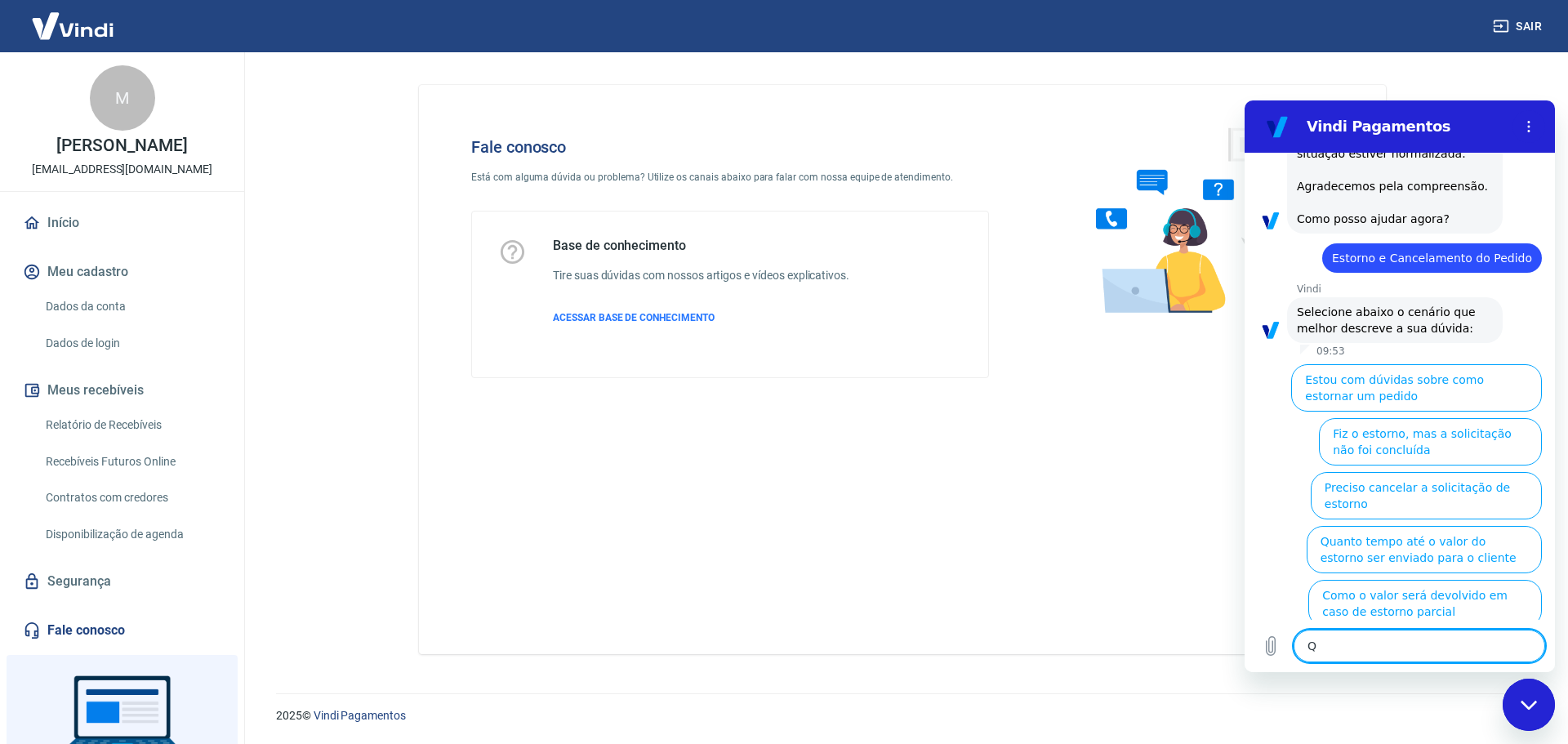
type textarea "x"
type textarea "Que"
type textarea "x"
type textarea "Quer"
type textarea "x"
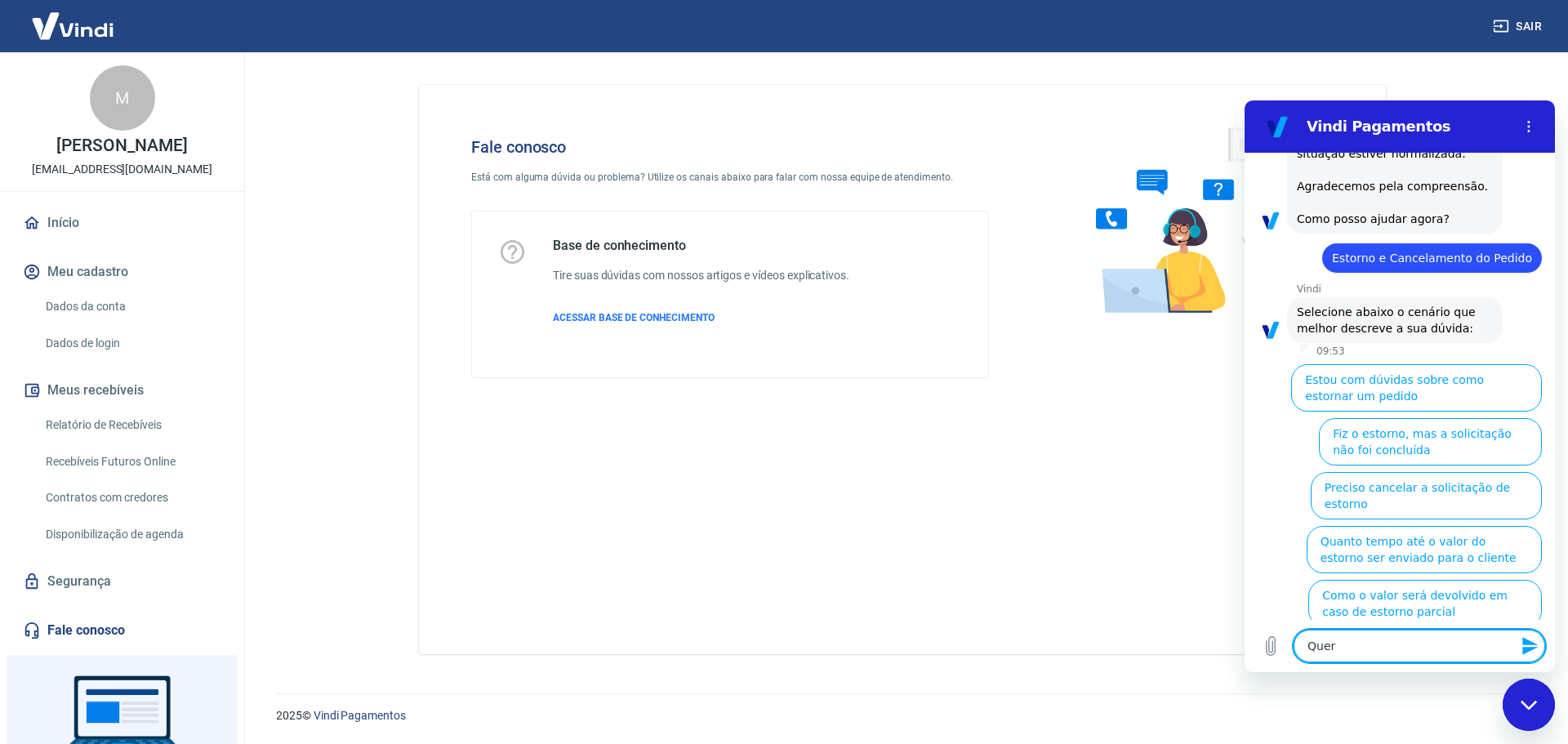
type textarea "Quero"
type textarea "x"
type textarea "Quero"
type textarea "x"
type textarea "Quero o"
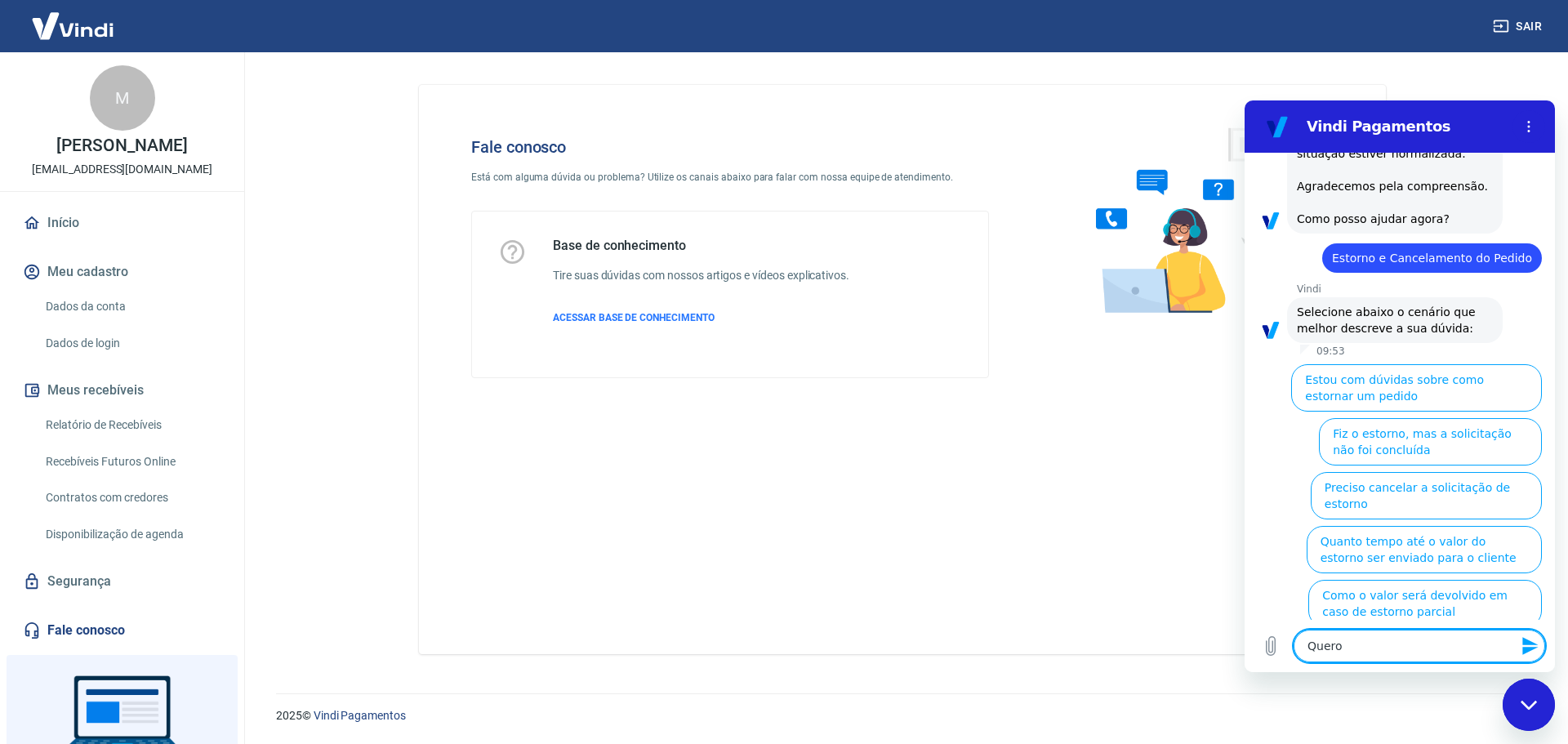
type textarea "x"
type textarea "Quero o"
type textarea "x"
type textarea "Quero o e"
type textarea "x"
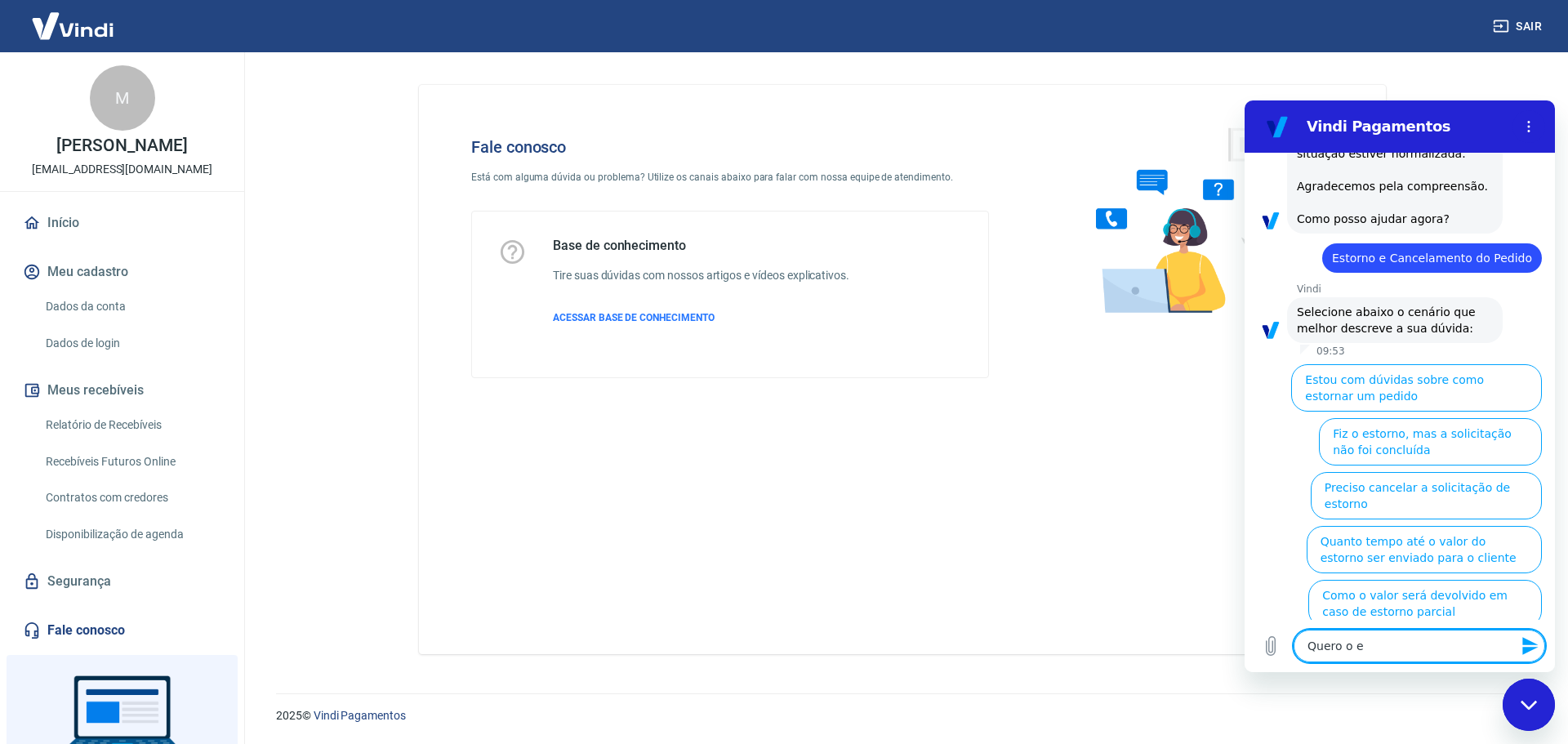
type textarea "Quero o es"
type textarea "x"
type textarea "Quero o est"
type textarea "x"
type textarea "Quero o esto"
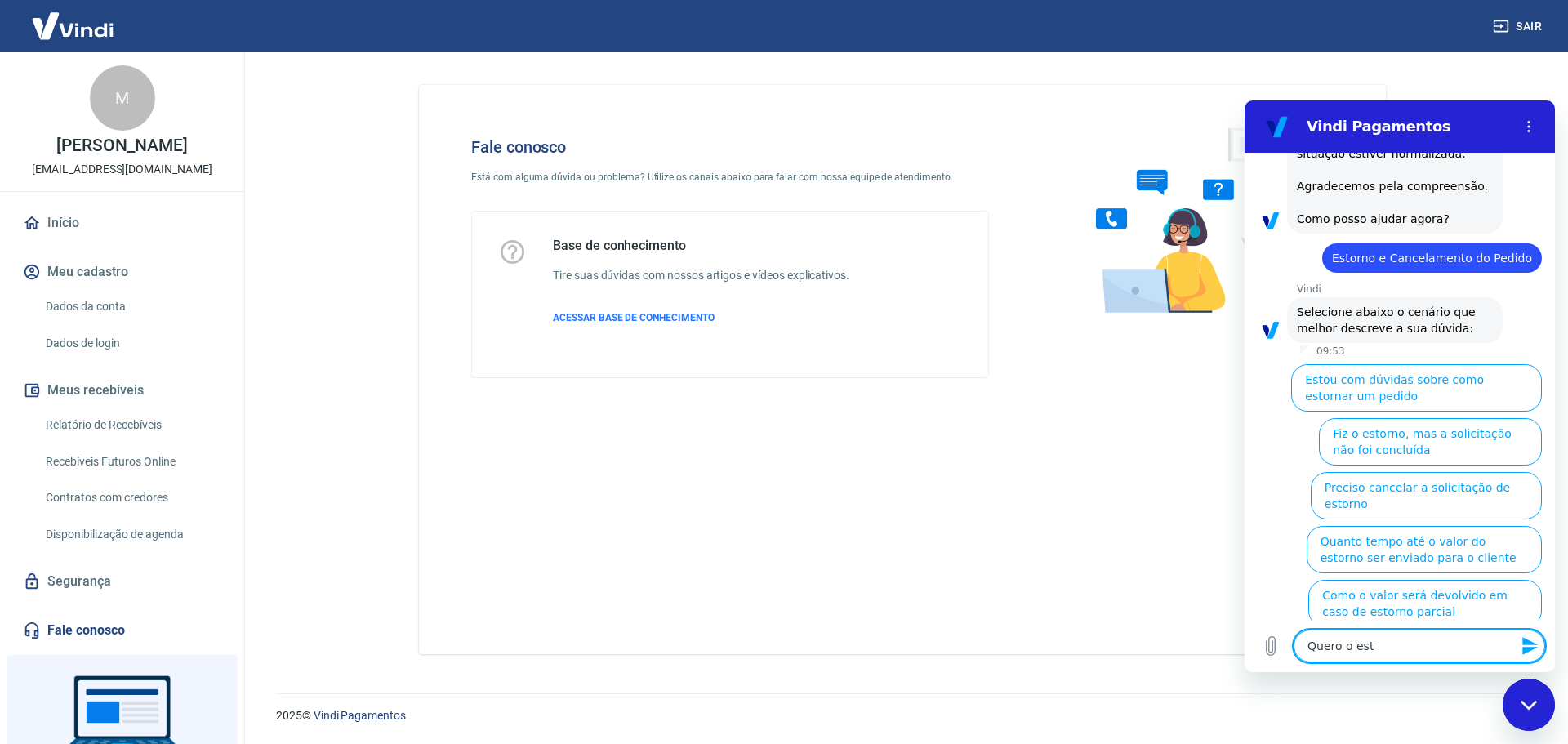
type textarea "x"
type textarea "Quero o estor"
type textarea "x"
type textarea "Quero o estorn"
type textarea "x"
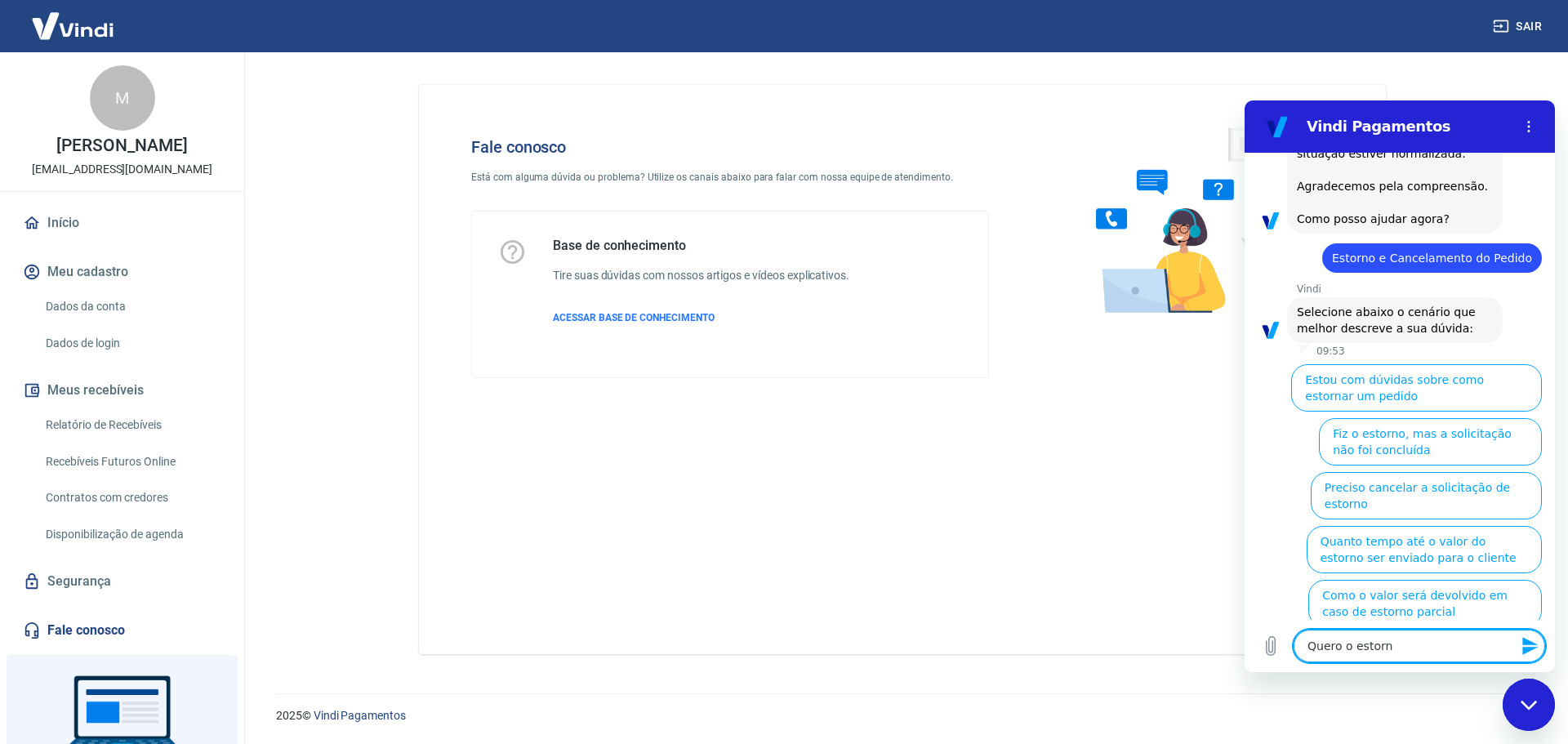
type textarea "Quero o estorno"
type textarea "x"
type textarea "Quero o estorno"
type textarea "x"
type textarea "Quero o estorno"
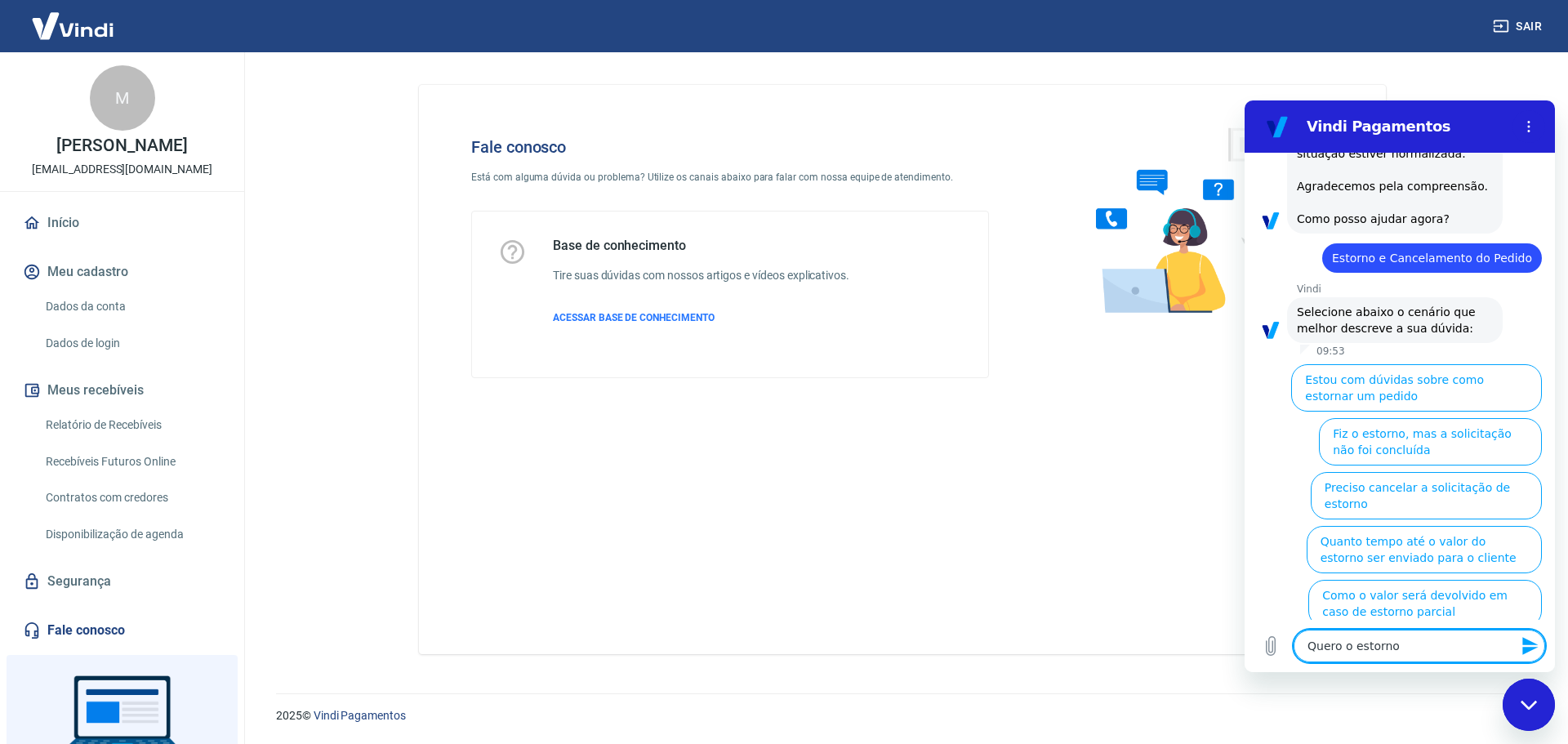
type textarea "x"
type textarea "Quero o estorno"
type textarea "x"
type textarea "Quero o estorno d"
type textarea "x"
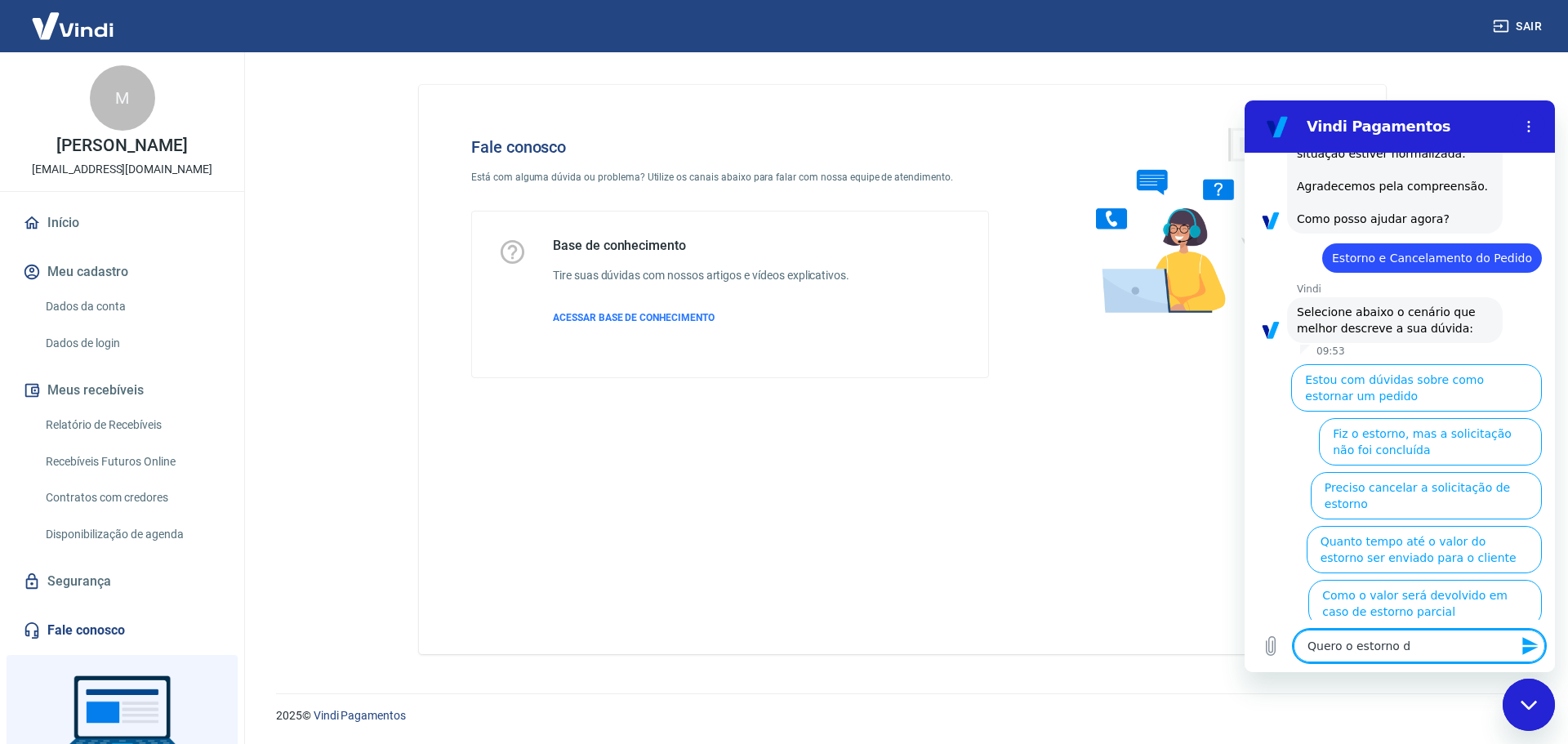
type textarea "Quero o estorno do"
type textarea "x"
type textarea "Quero o estorno do"
type textarea "x"
type textarea "Quero o estorno do m"
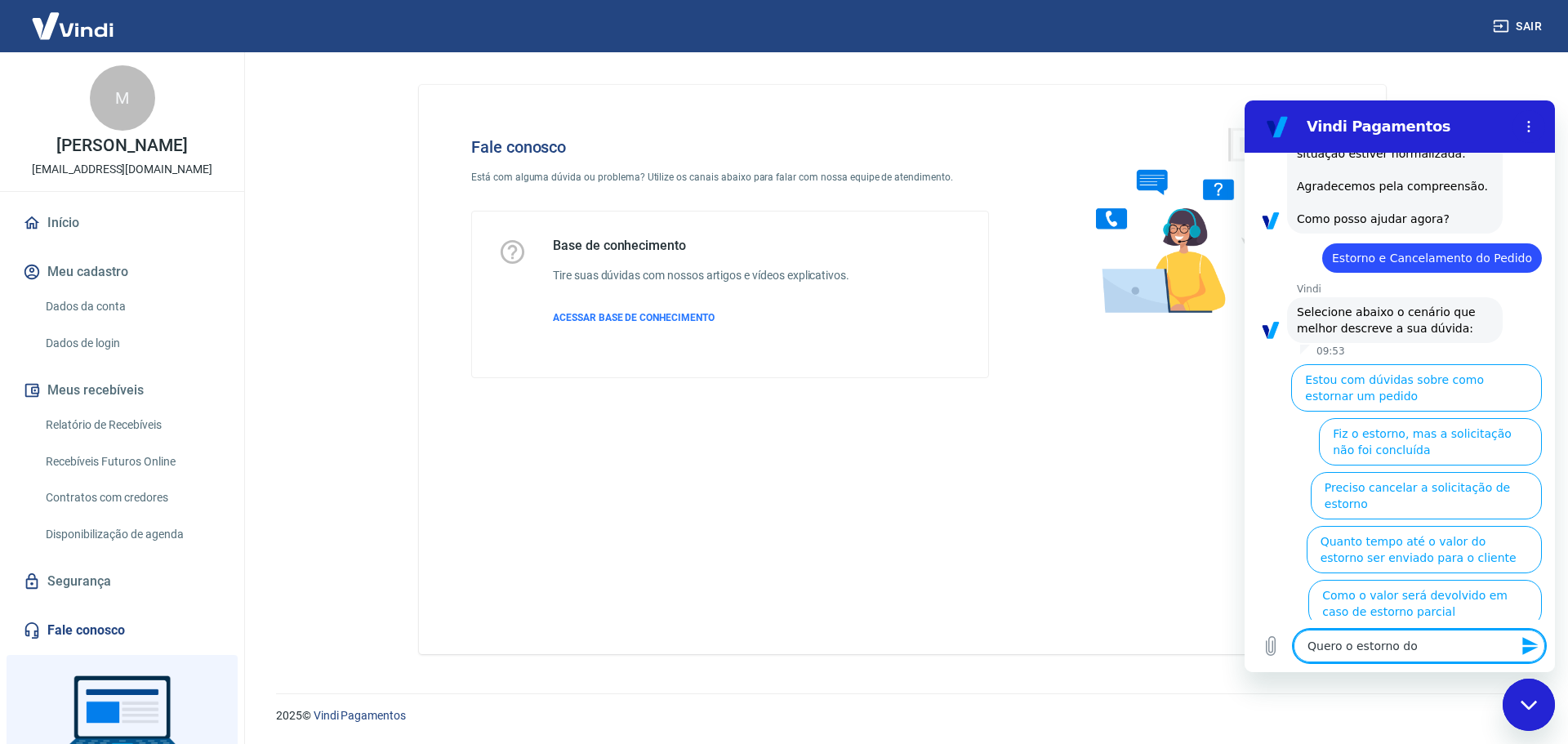
type textarea "x"
type textarea "Quero o estorno do me"
type textarea "x"
type textarea "Quero o estorno do meu"
type textarea "x"
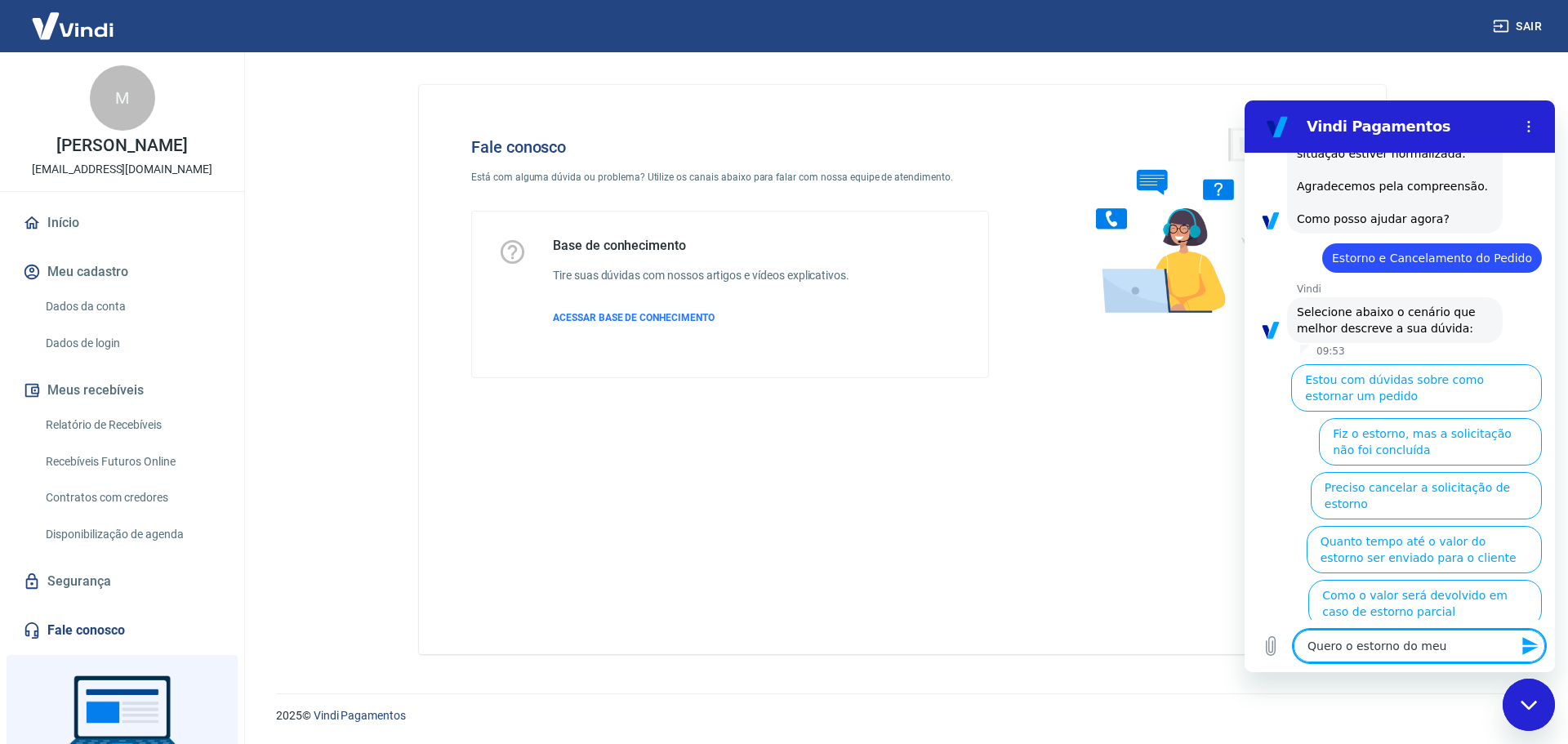
type textarea "Quero o estorno do meu"
type textarea "x"
type textarea "Quero o estorno do meu c"
type textarea "x"
type textarea "Quero o estorno do meu cl"
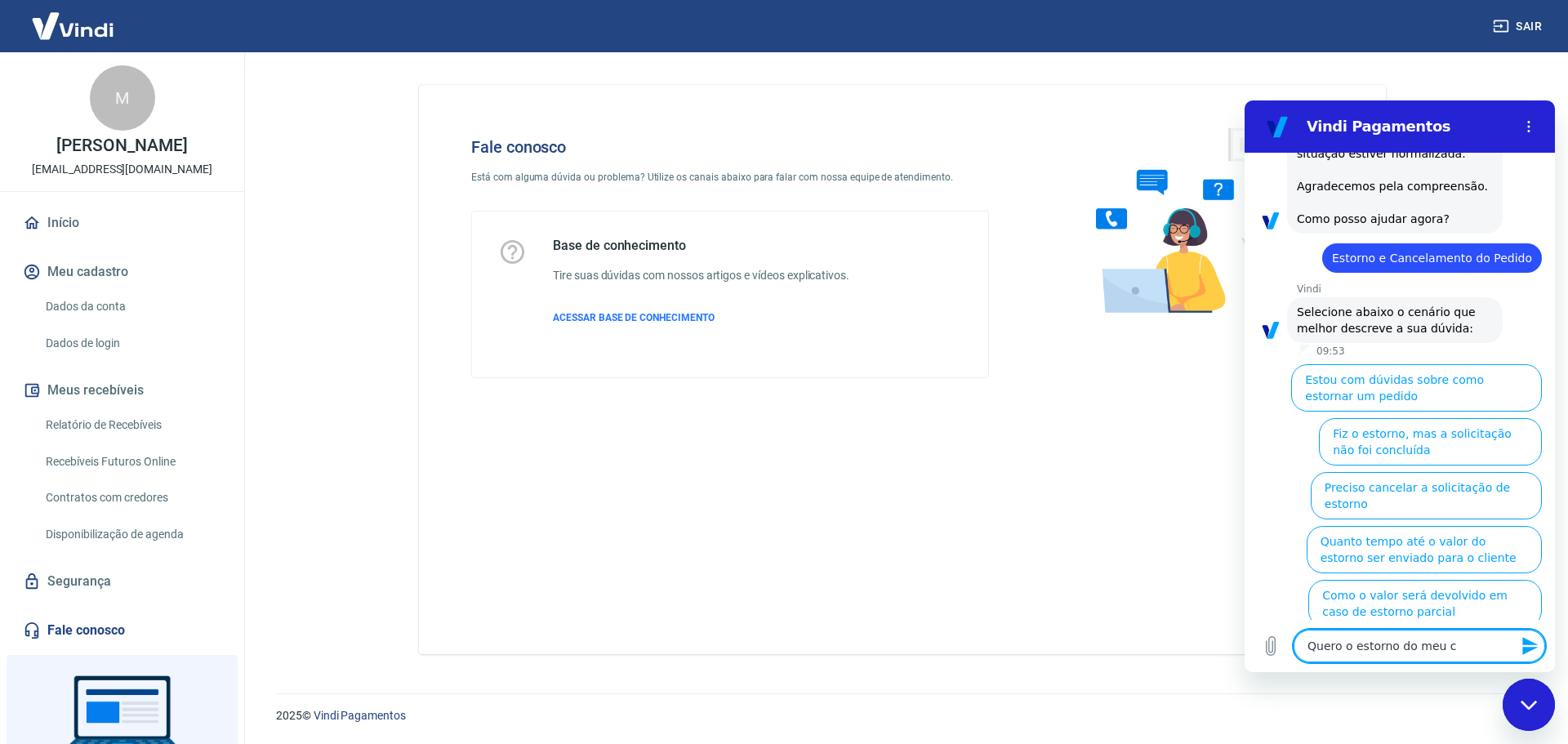
type textarea "x"
type textarea "Quero o estorno do meu cli"
type textarea "x"
type textarea "Quero o estorno do meu clie"
type textarea "x"
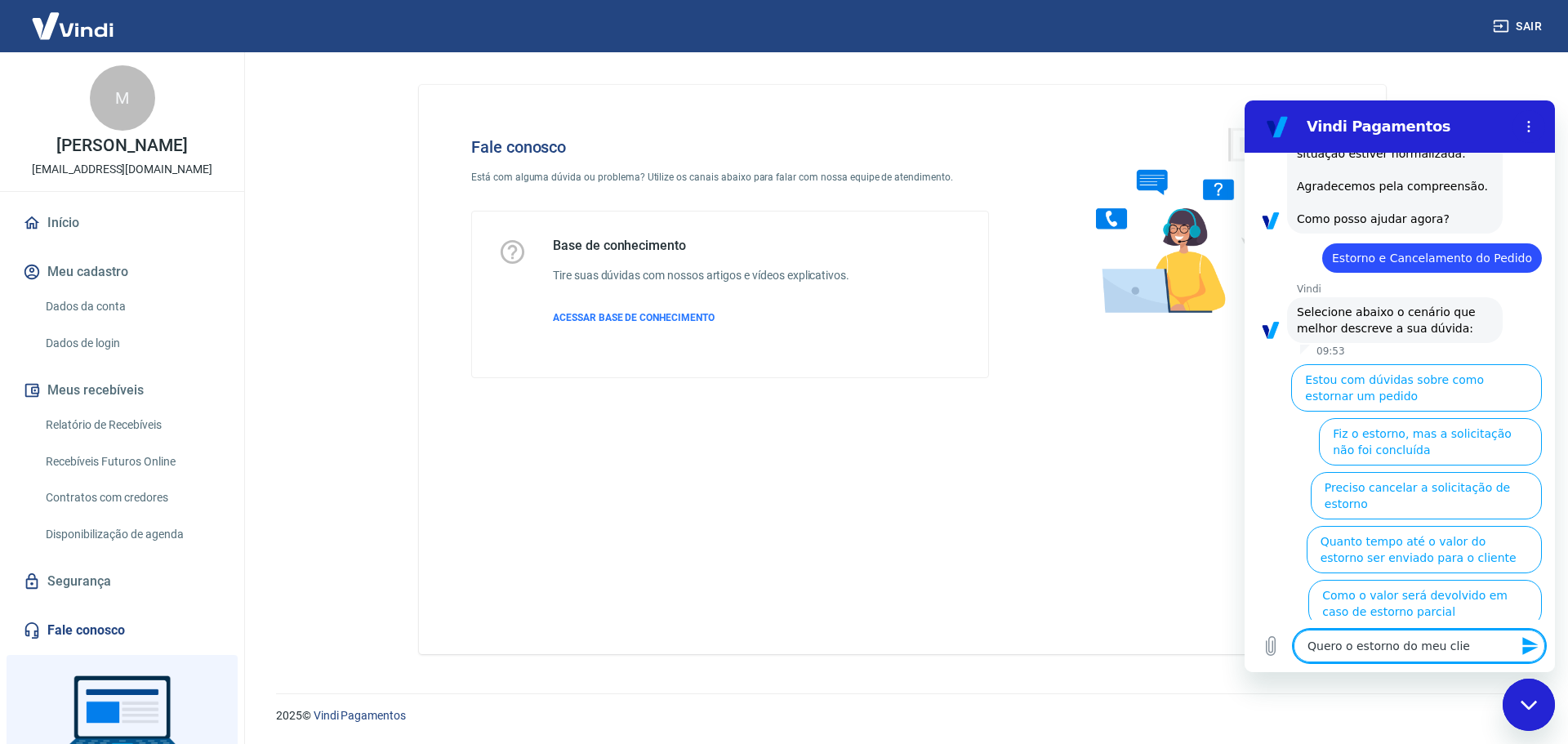
type textarea "Quero o estorno do meu clien"
type textarea "x"
type textarea "Quero o estorno do meu client"
type textarea "x"
type textarea "Quero o estorno do meu cliente"
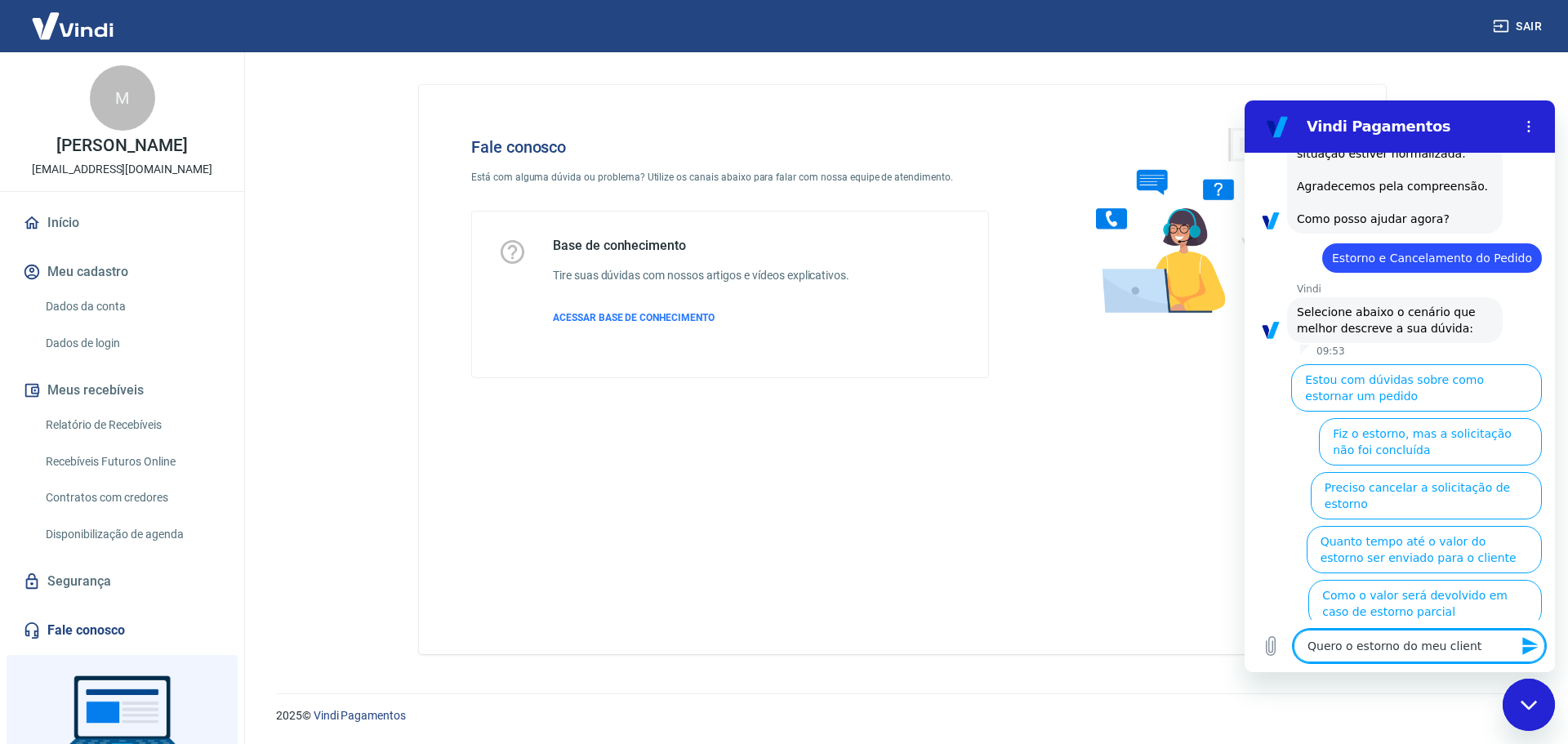
type textarea "x"
type textarea "Quero o estorno do meu cliente"
type textarea "x"
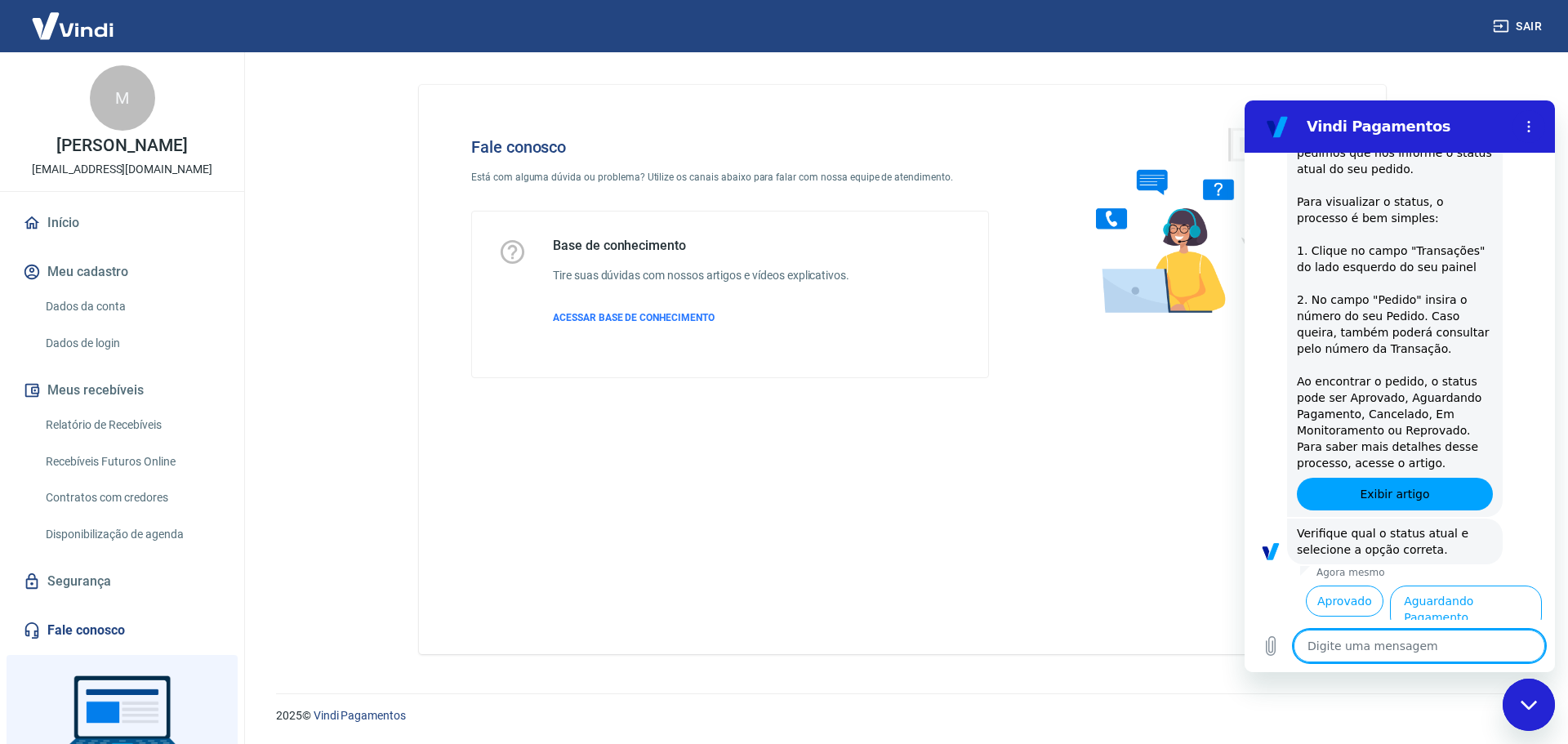
scroll to position [624, 0]
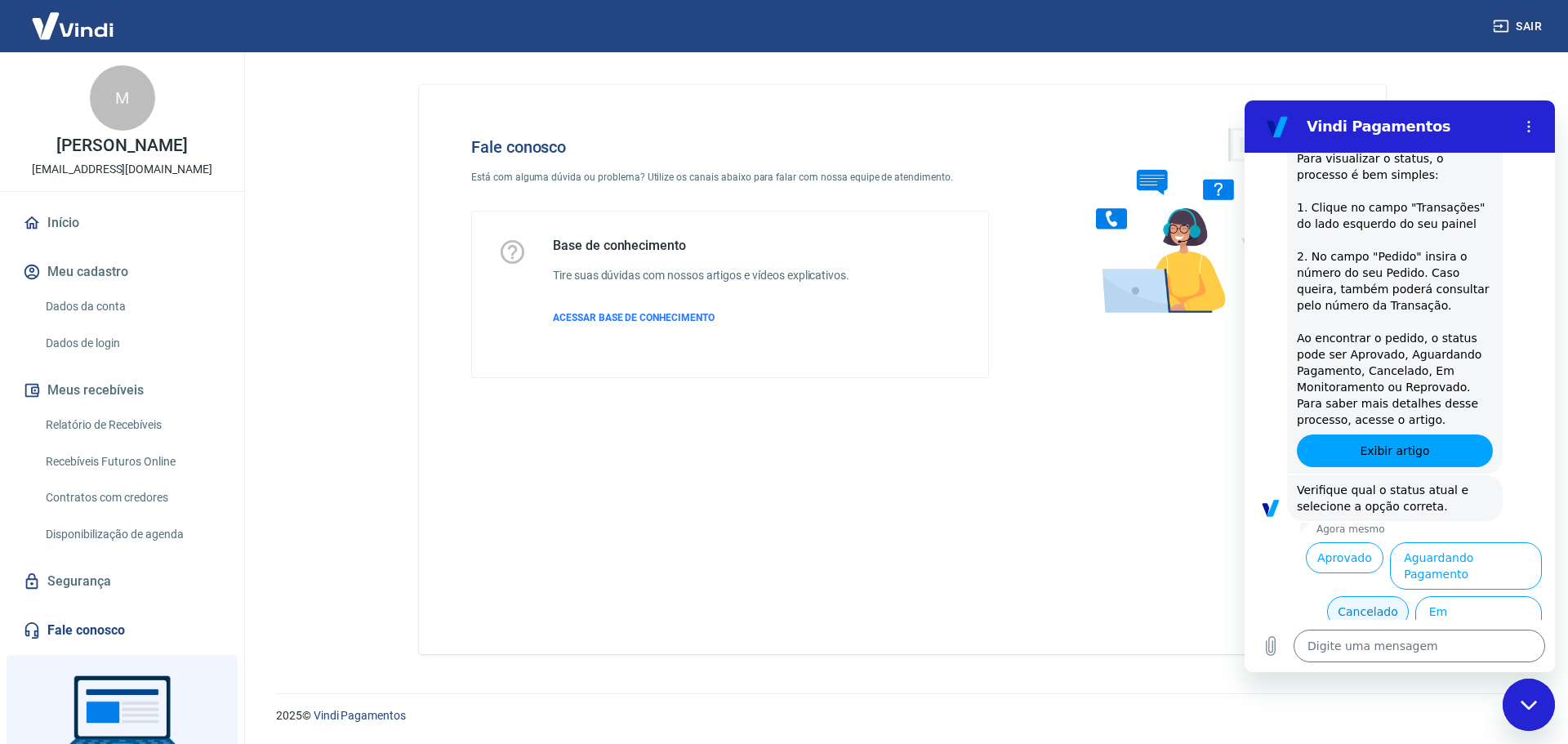
click at [1354, 596] on button "Cancelado" at bounding box center [1368, 611] width 81 height 31
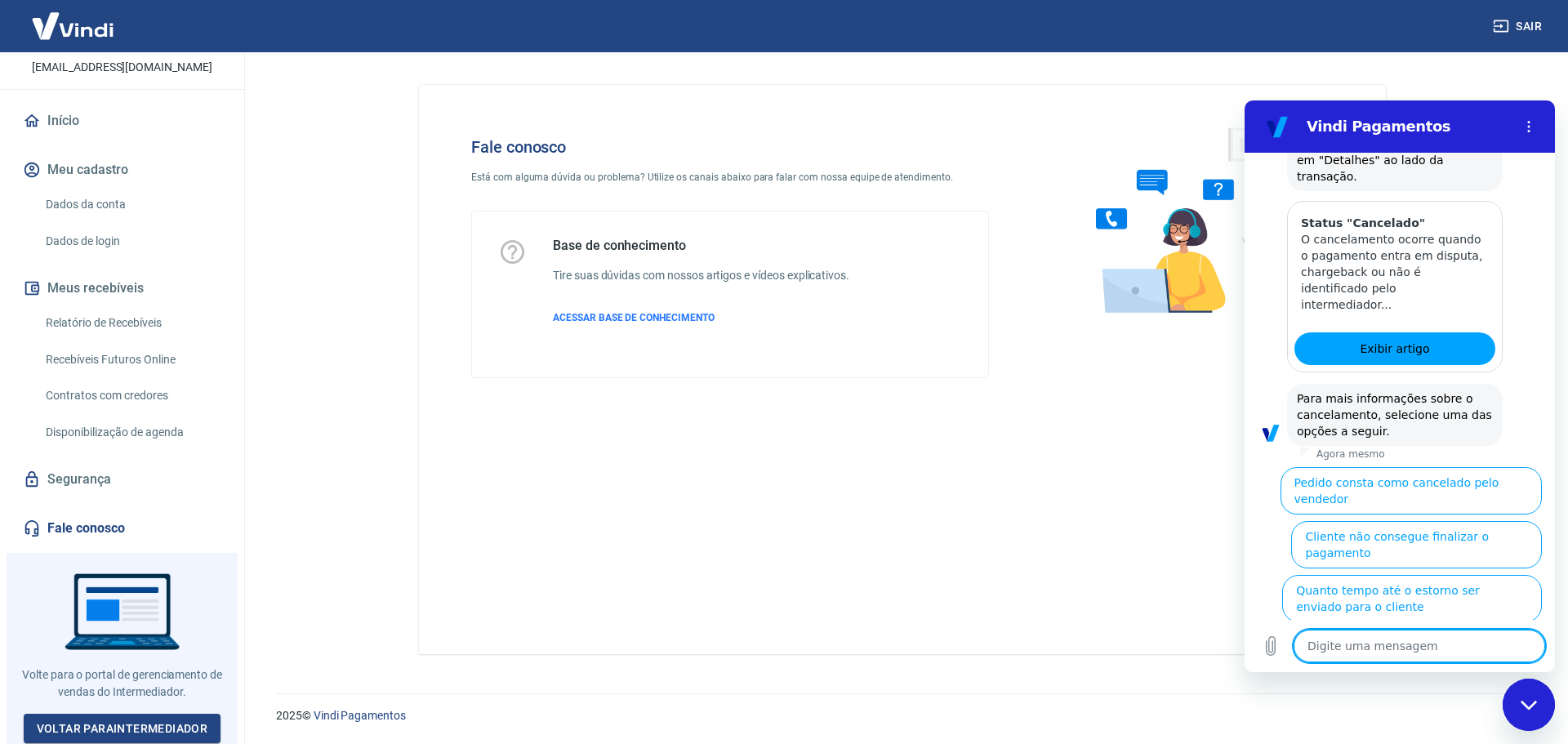
scroll to position [0, 0]
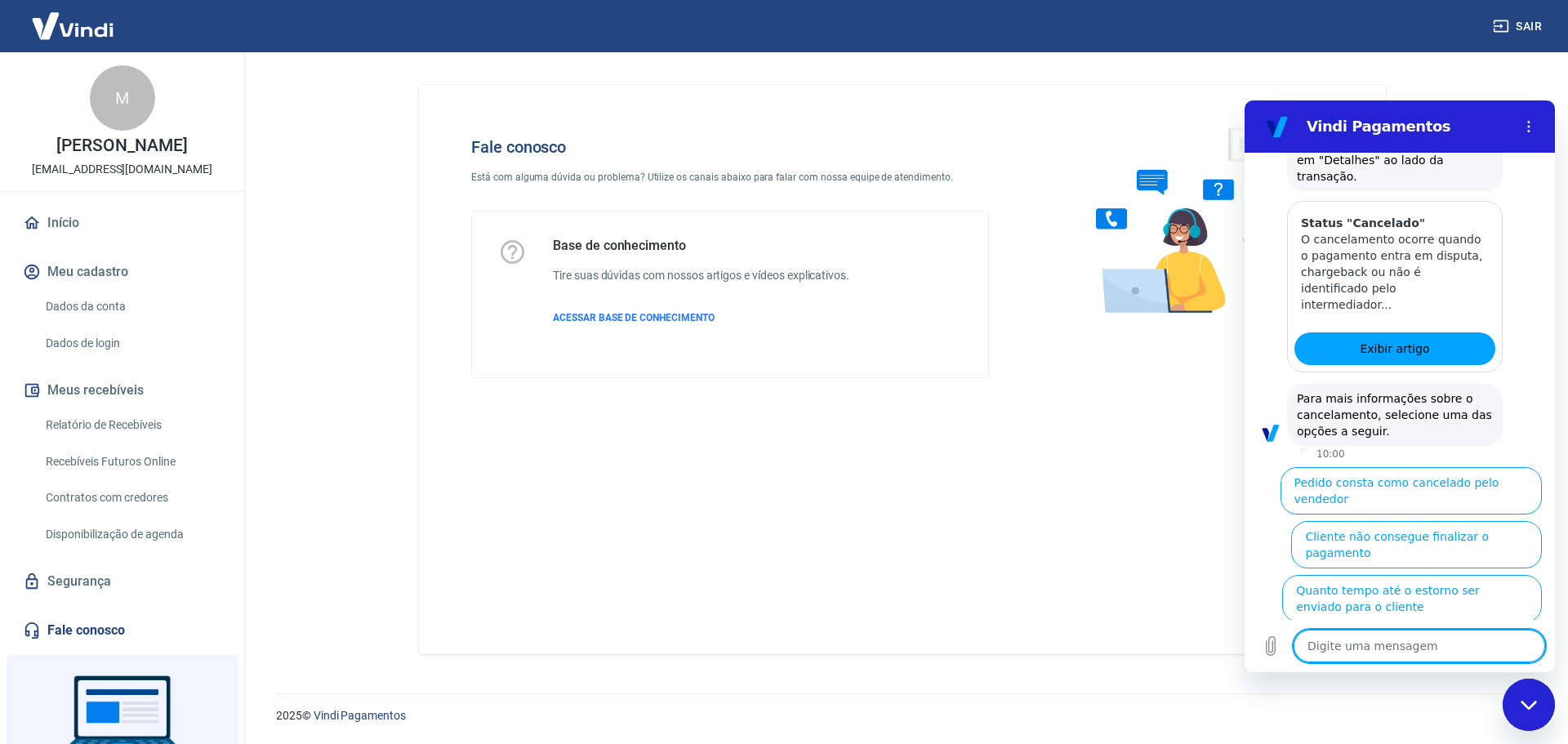
type textarea "x"
click at [1126, 454] on div "Fale conosco Está com alguma dúvida ou problema? Utilize os canais abaixo para …" at bounding box center [902, 369] width 967 height 569
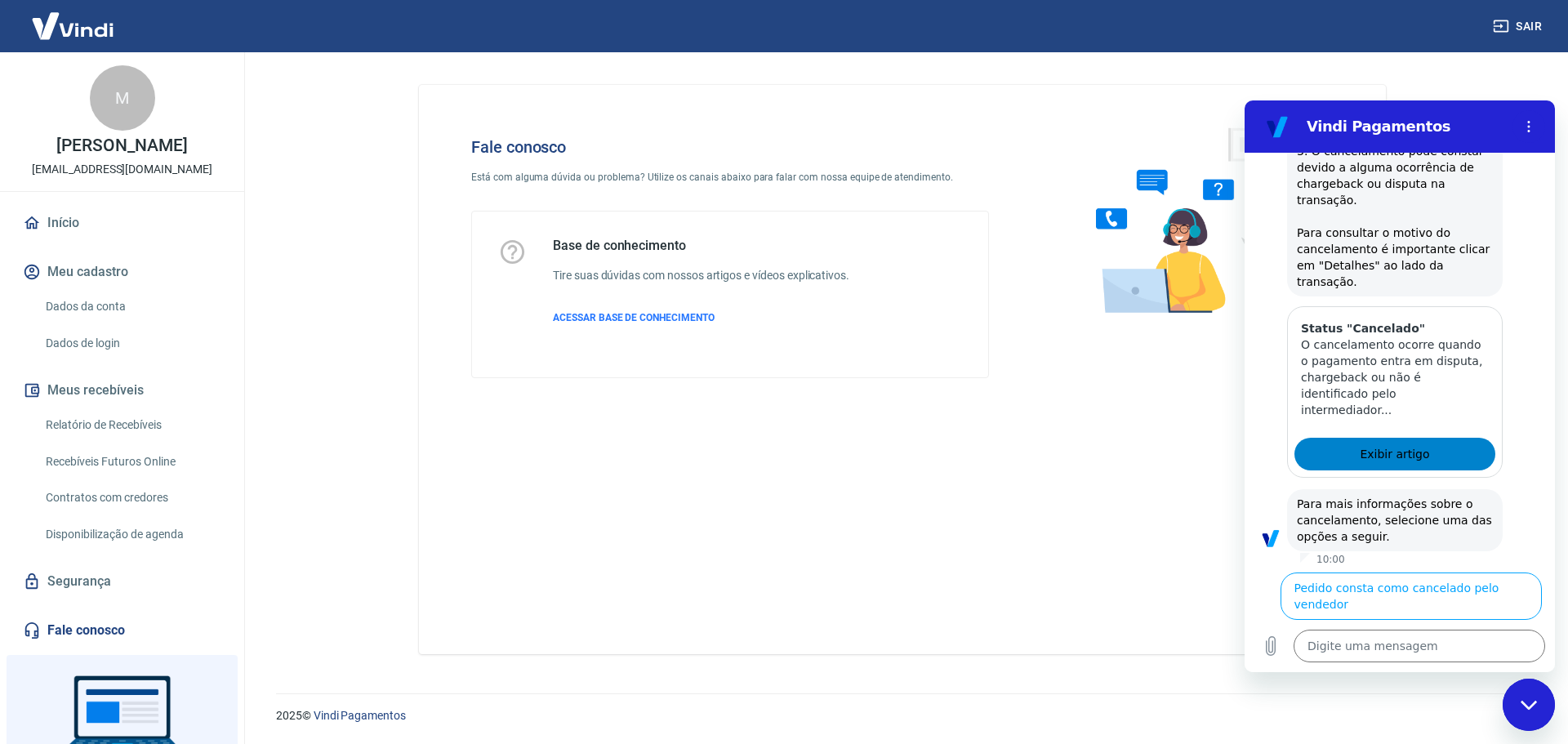
scroll to position [1374, 0]
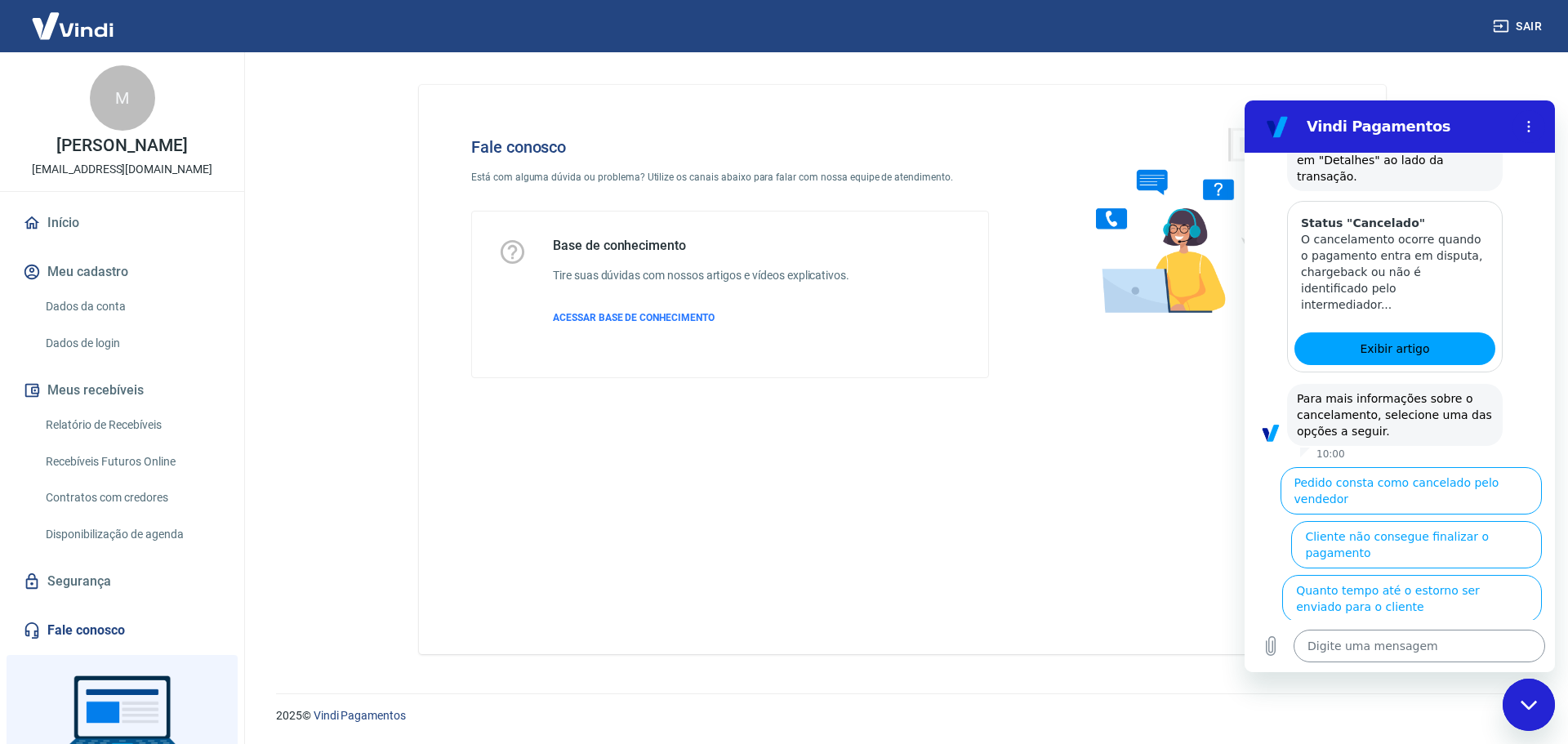
click at [1414, 647] on textarea at bounding box center [1419, 645] width 252 height 33
type textarea "M"
type textarea "x"
type textarea "Ma"
type textarea "x"
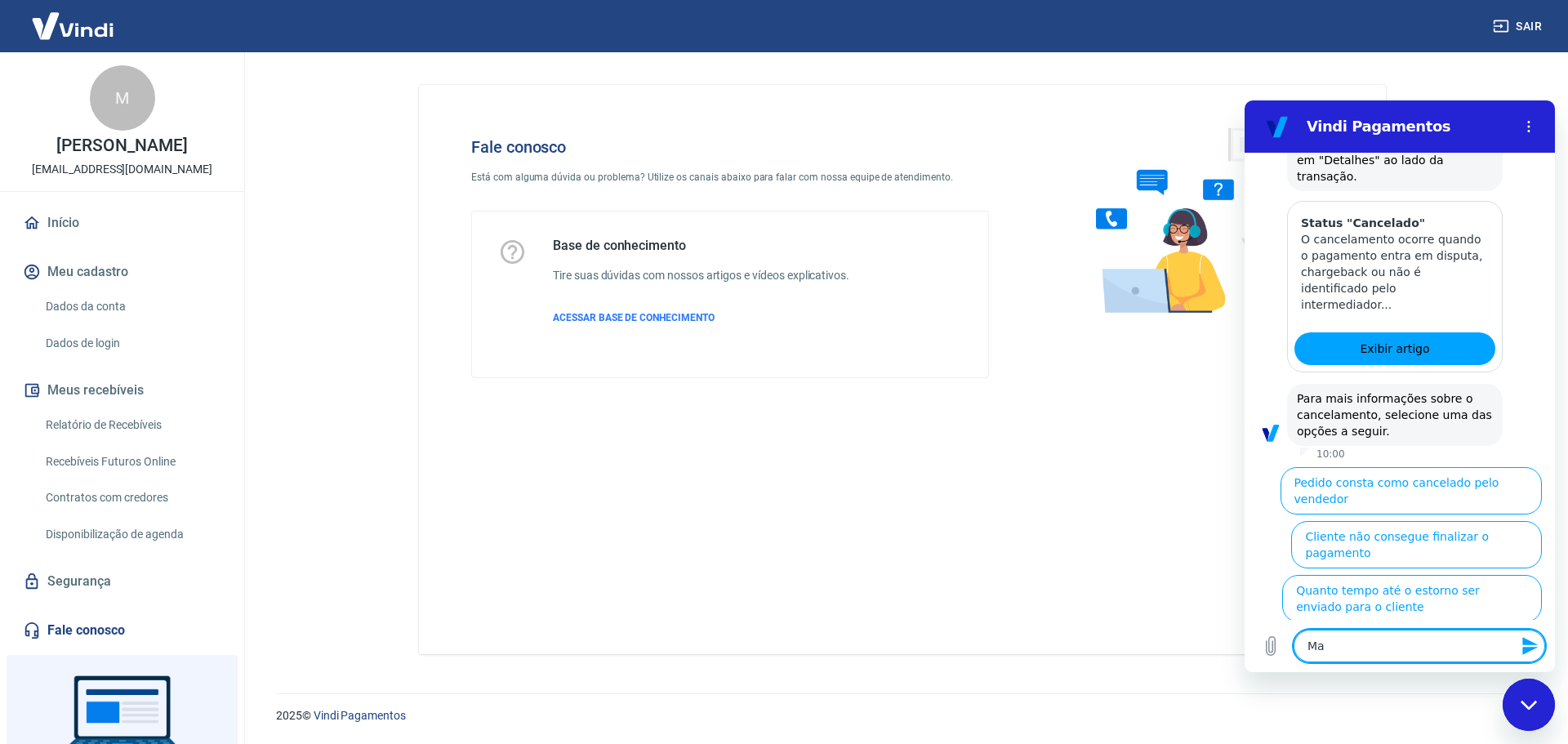
type textarea "Mas"
type textarea "x"
type textarea "Mas"
type textarea "x"
type textarea "Mas o"
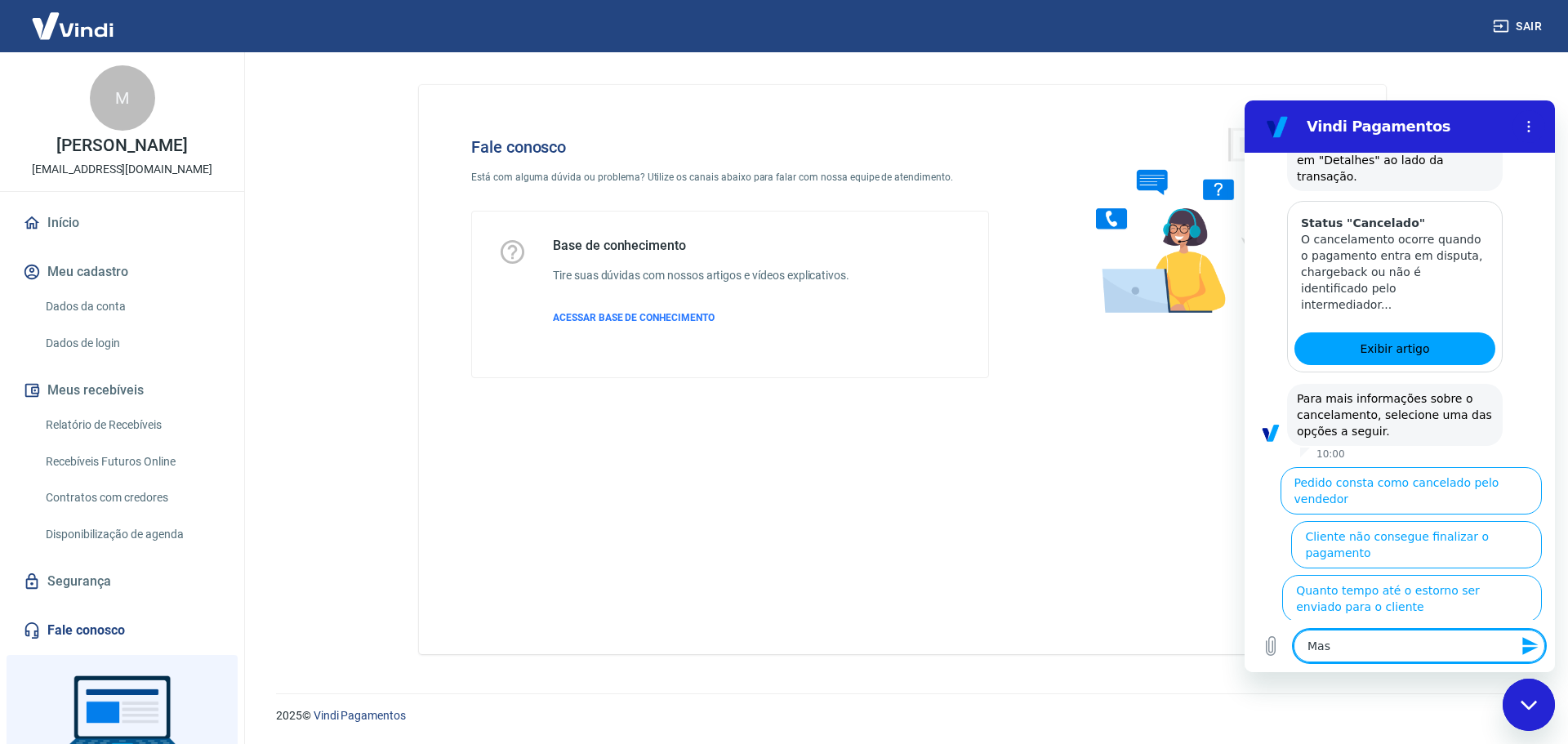
type textarea "x"
type textarea "Mas o"
type textarea "x"
type textarea "Mas o p"
type textarea "x"
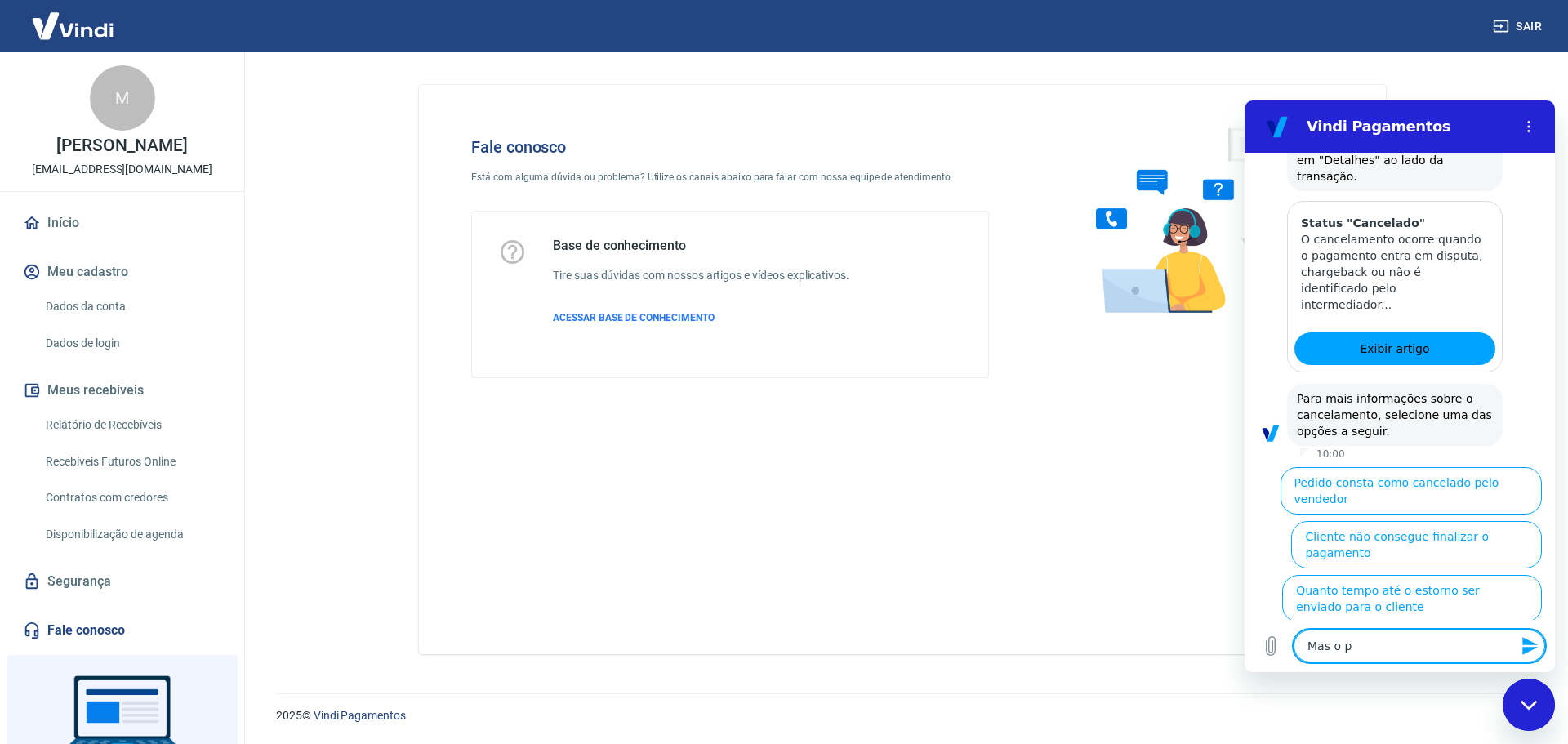
type textarea "Mas o pa"
type textarea "x"
type textarea "Mas o pag"
type textarea "x"
type textarea "Mas o paga"
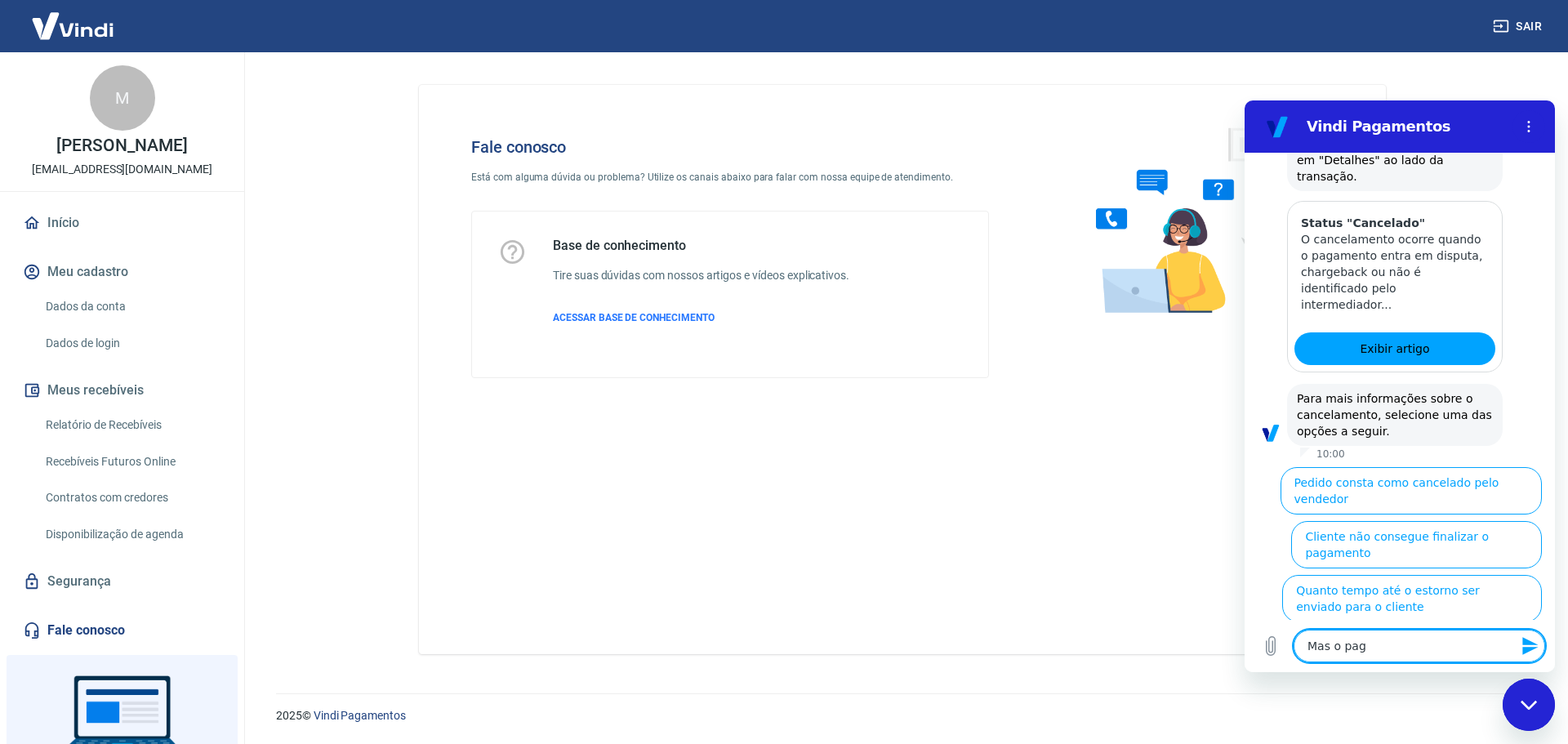
type textarea "x"
type textarea "Mas o pagam"
type textarea "x"
type textarea "Mas o pagame"
type textarea "x"
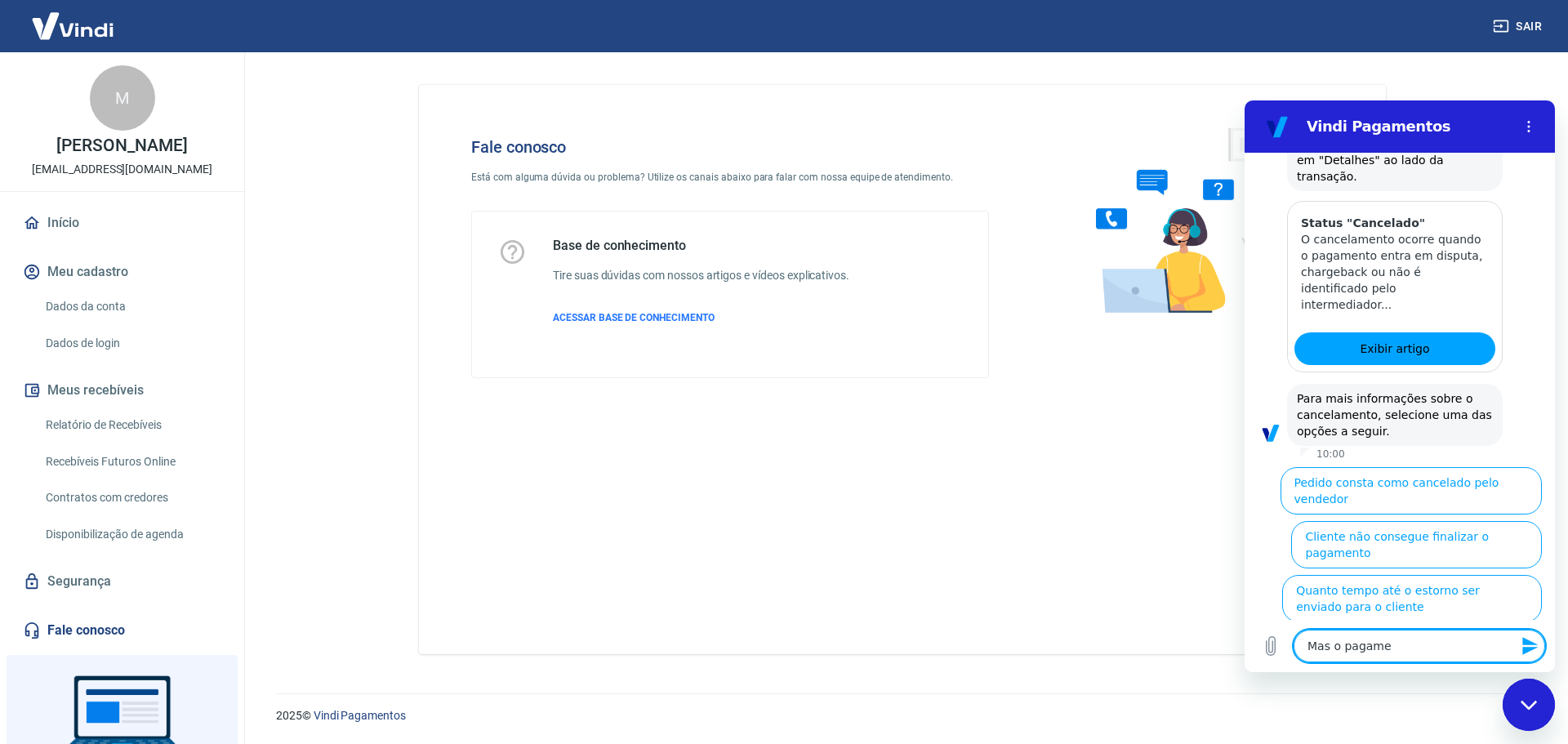
type textarea "Mas o pagamen"
type textarea "x"
type textarea "Mas o pagament"
type textarea "x"
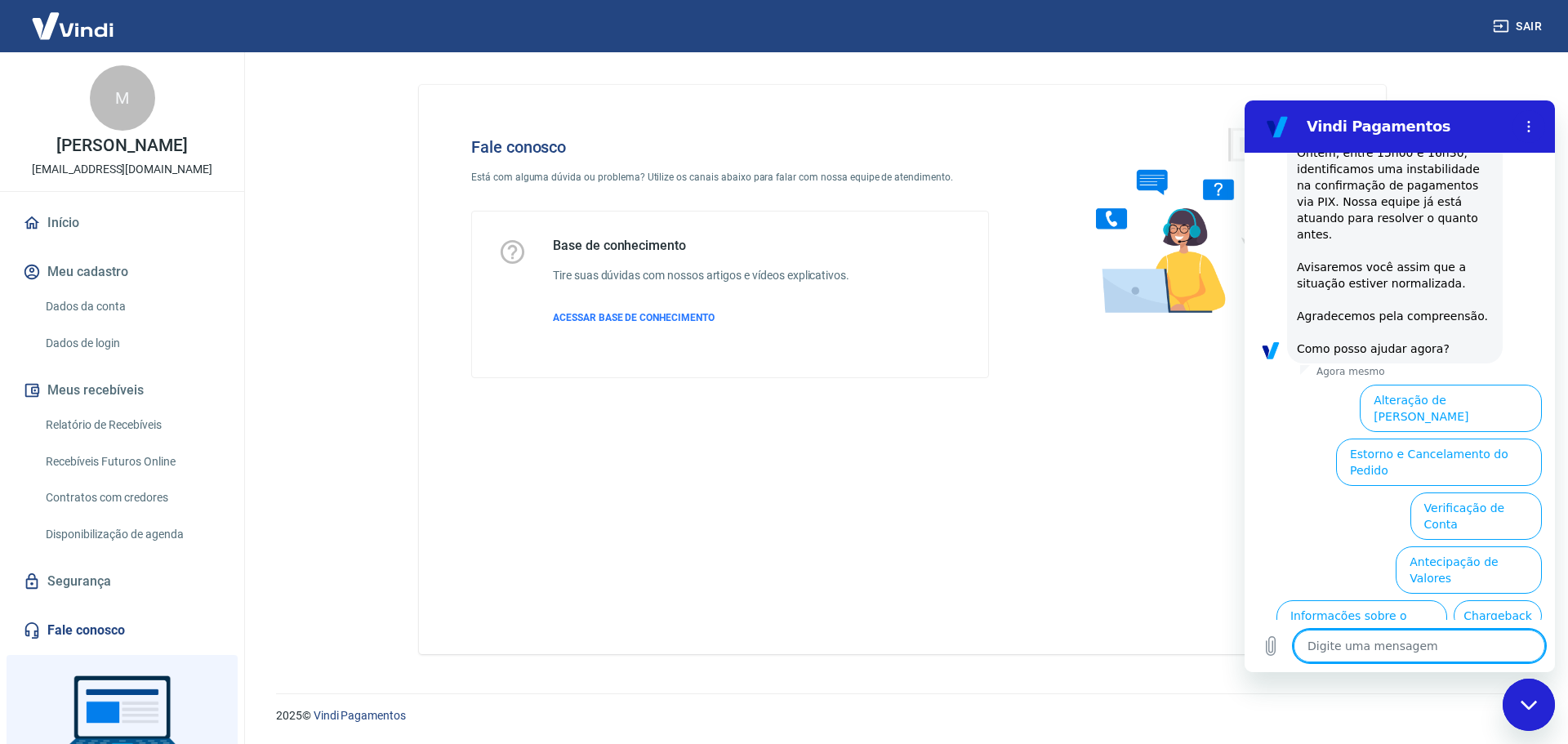
scroll to position [1819, 0]
